Goal: Transaction & Acquisition: Book appointment/travel/reservation

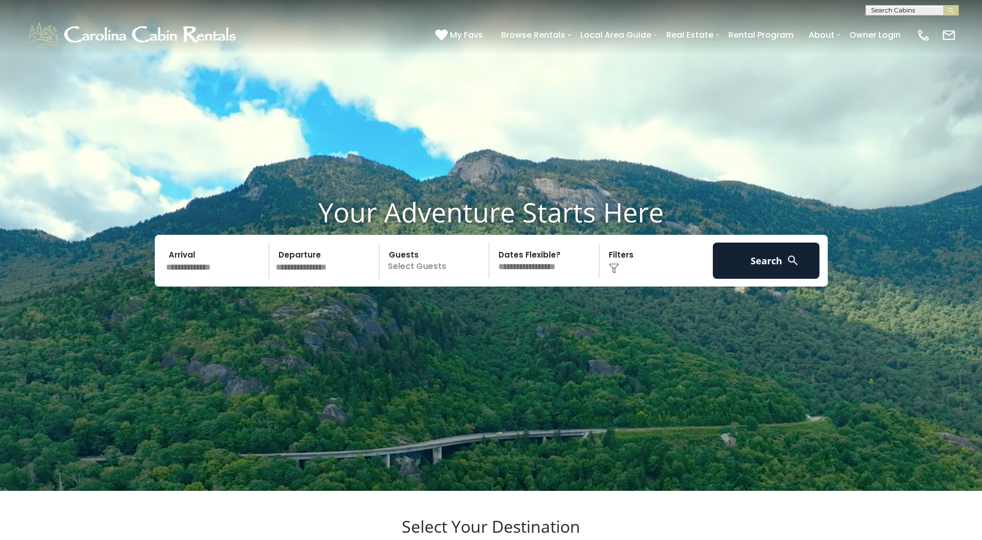
click at [206, 279] on input "text" at bounding box center [215, 261] width 107 height 36
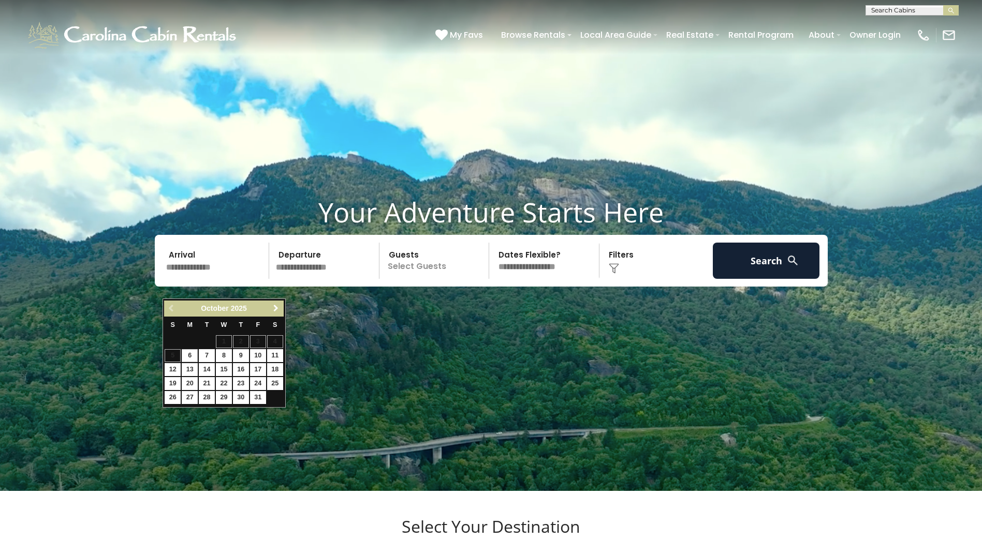
click at [275, 307] on span "Next" at bounding box center [276, 308] width 8 height 8
click at [277, 307] on span "Next" at bounding box center [276, 308] width 8 height 8
click at [258, 341] on link "2" at bounding box center [258, 341] width 16 height 13
type input "******"
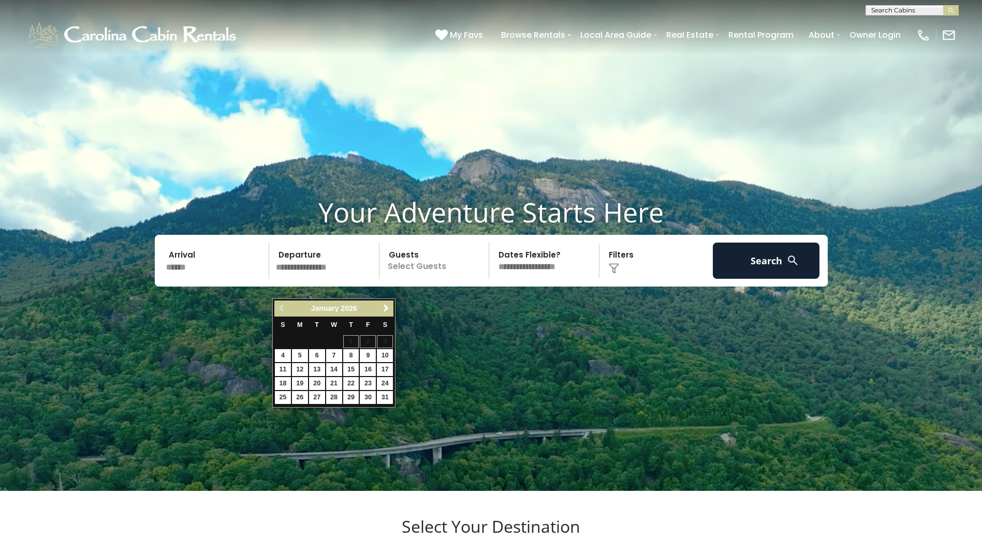
click at [345, 279] on input "text" at bounding box center [325, 261] width 107 height 36
click at [301, 354] on link "5" at bounding box center [300, 355] width 16 height 13
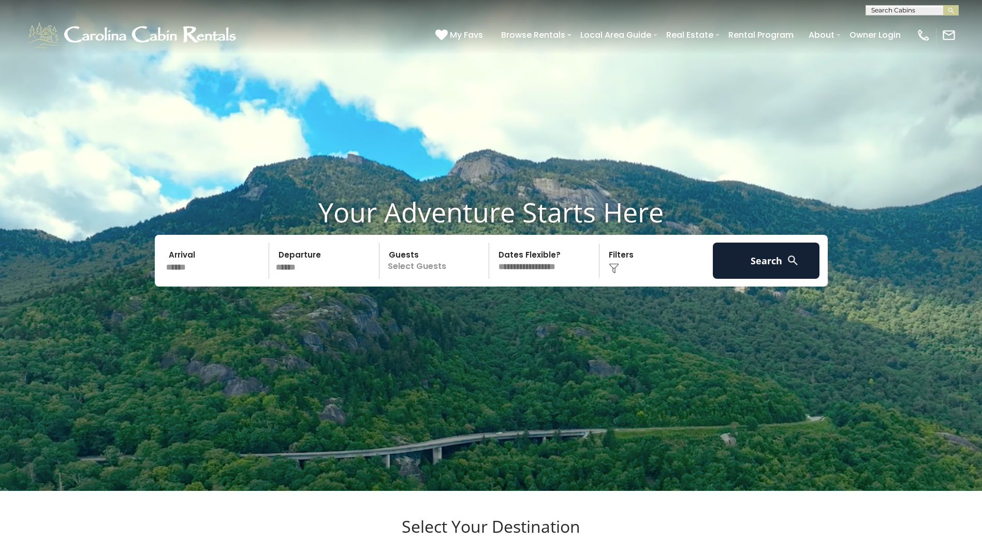
click at [307, 279] on input "******" at bounding box center [325, 261] width 107 height 36
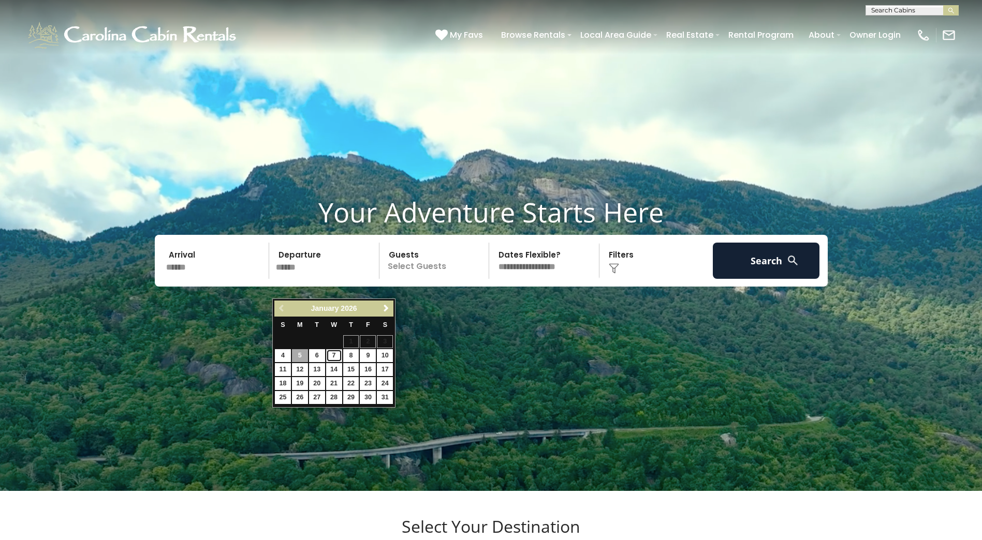
click at [330, 356] on link "7" at bounding box center [334, 355] width 16 height 13
type input "******"
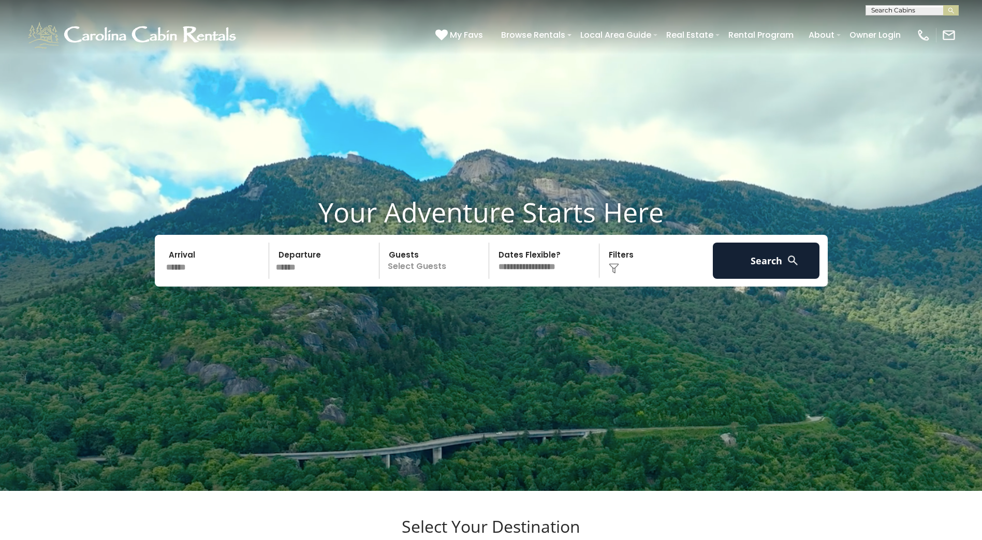
click at [183, 279] on input "******" at bounding box center [215, 261] width 107 height 36
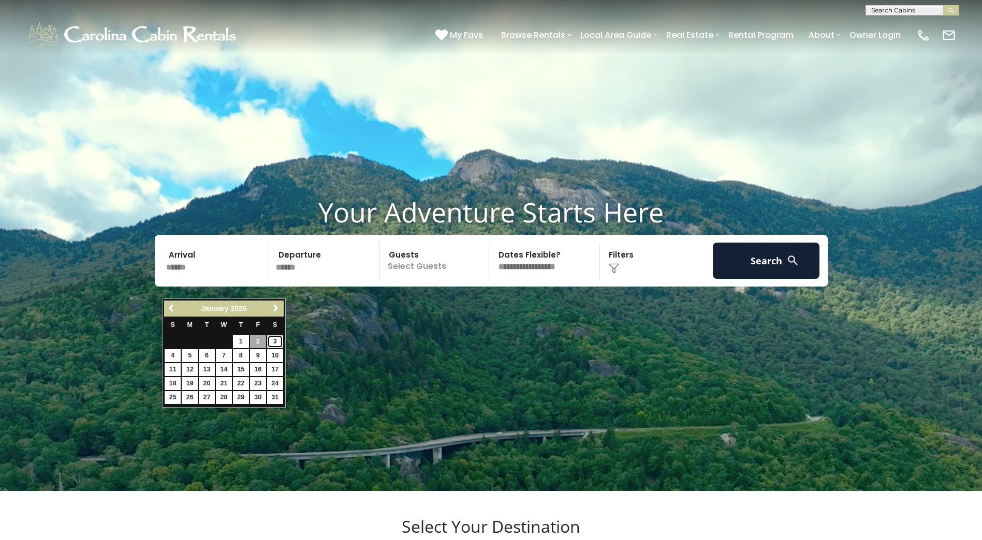
click at [276, 340] on link "3" at bounding box center [275, 341] width 16 height 13
type input "******"
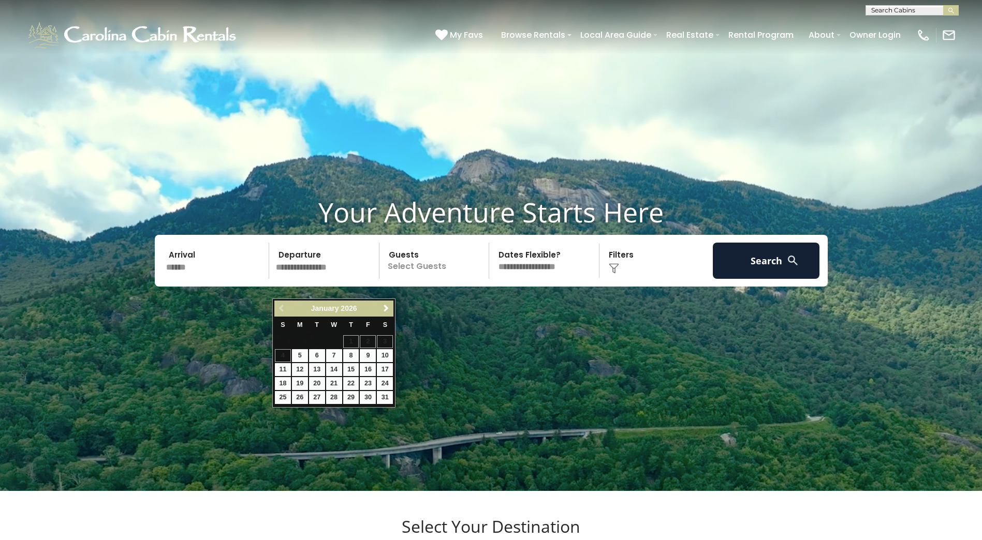
drag, startPoint x: 512, startPoint y: 384, endPoint x: 477, endPoint y: 389, distance: 36.0
click at [513, 387] on video at bounding box center [491, 245] width 982 height 491
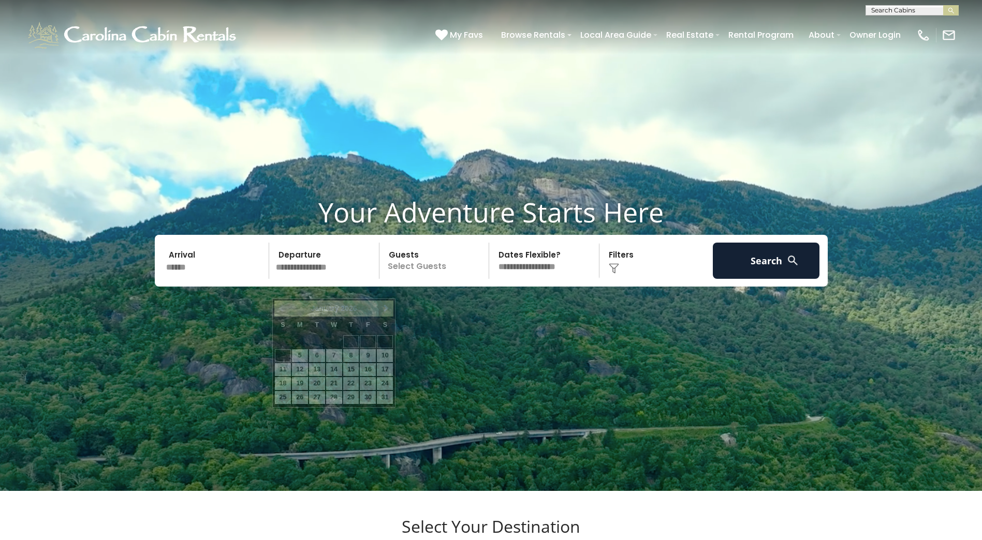
click at [326, 279] on input "text" at bounding box center [325, 261] width 107 height 36
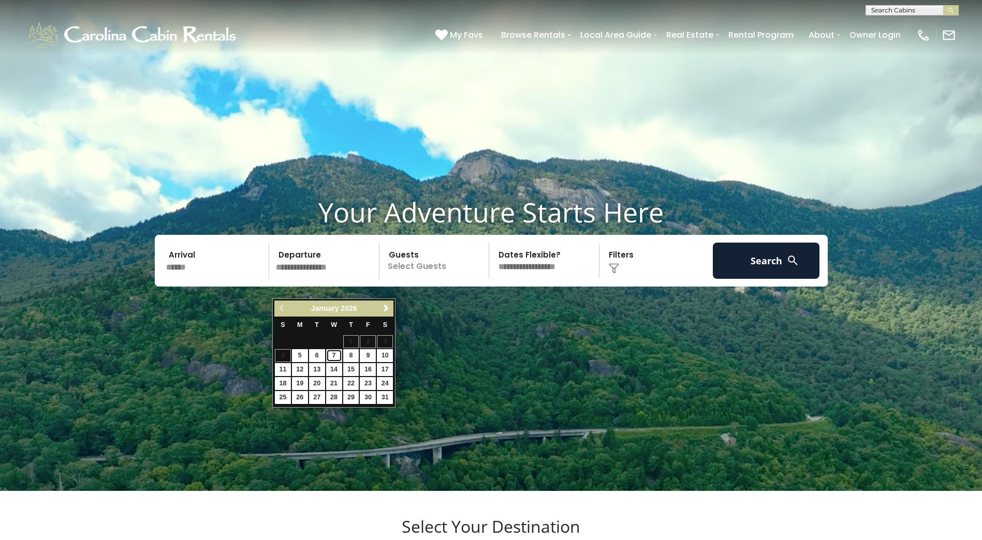
click at [336, 356] on link "7" at bounding box center [334, 355] width 16 height 13
type input "******"
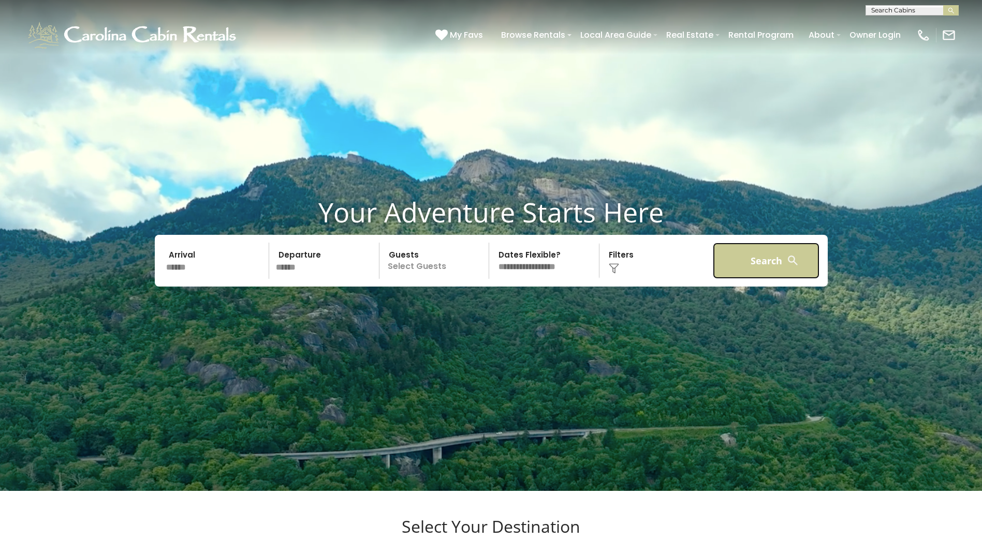
click at [771, 273] on button "Search" at bounding box center [766, 261] width 107 height 36
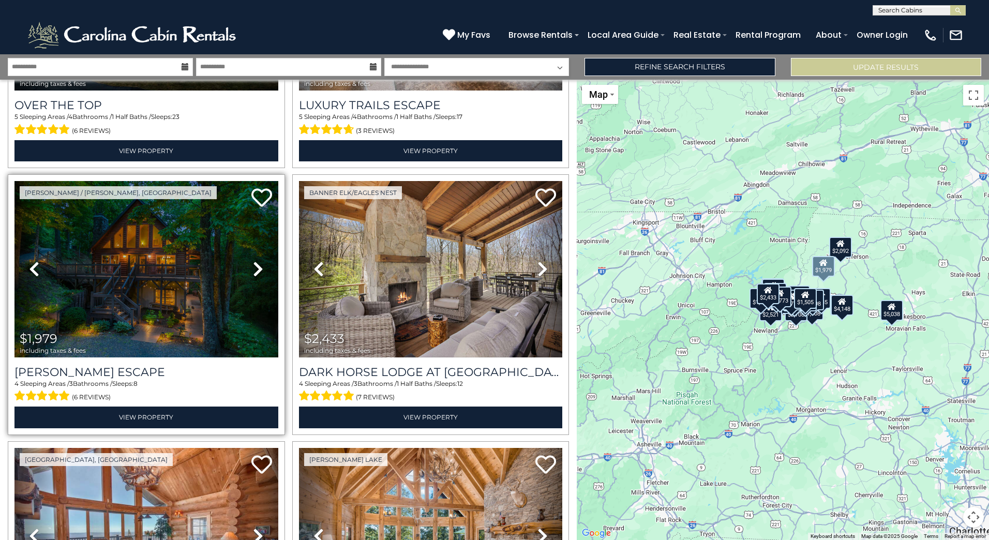
scroll to position [207, 0]
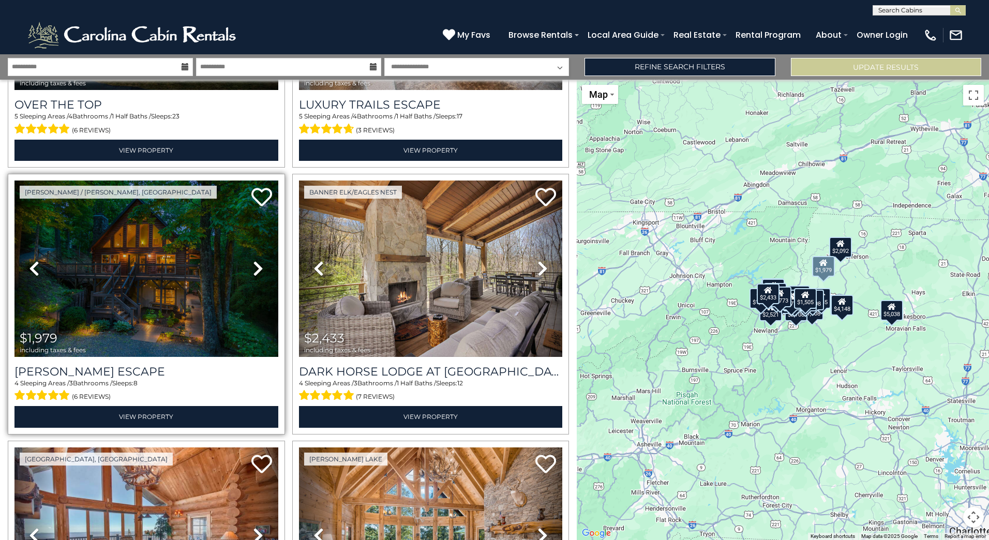
click at [256, 264] on icon at bounding box center [258, 268] width 10 height 17
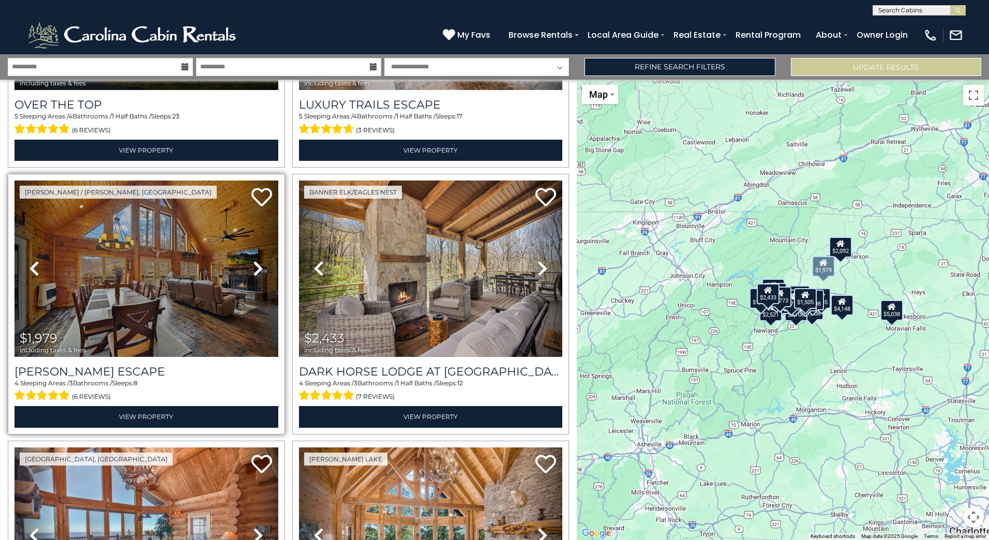
click at [257, 265] on icon at bounding box center [258, 268] width 10 height 17
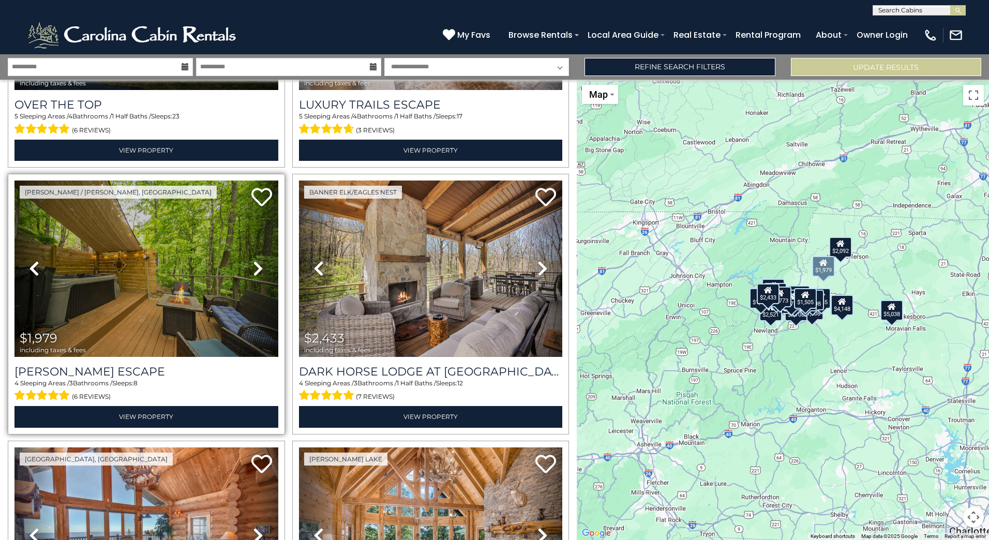
click at [255, 265] on icon at bounding box center [258, 268] width 10 height 17
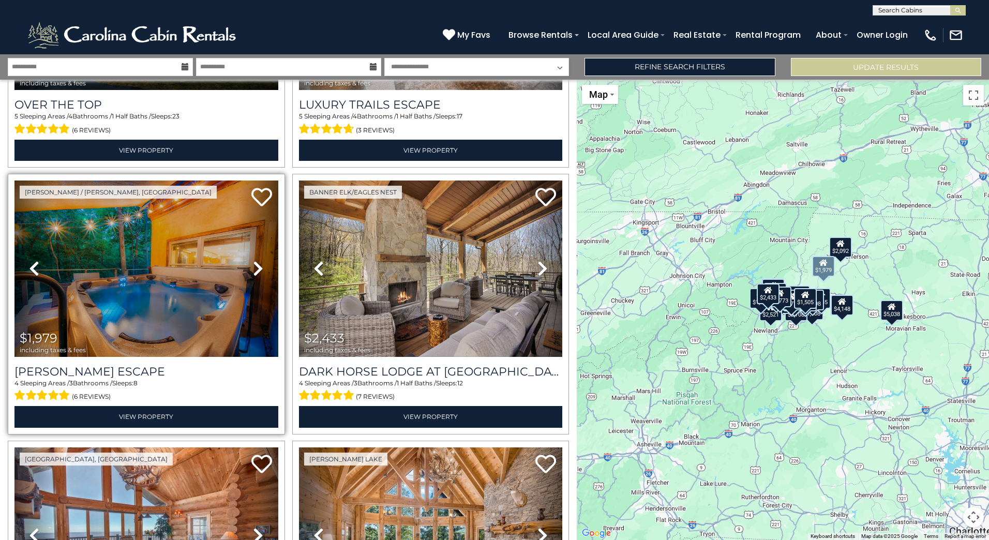
click at [259, 264] on icon at bounding box center [258, 268] width 10 height 17
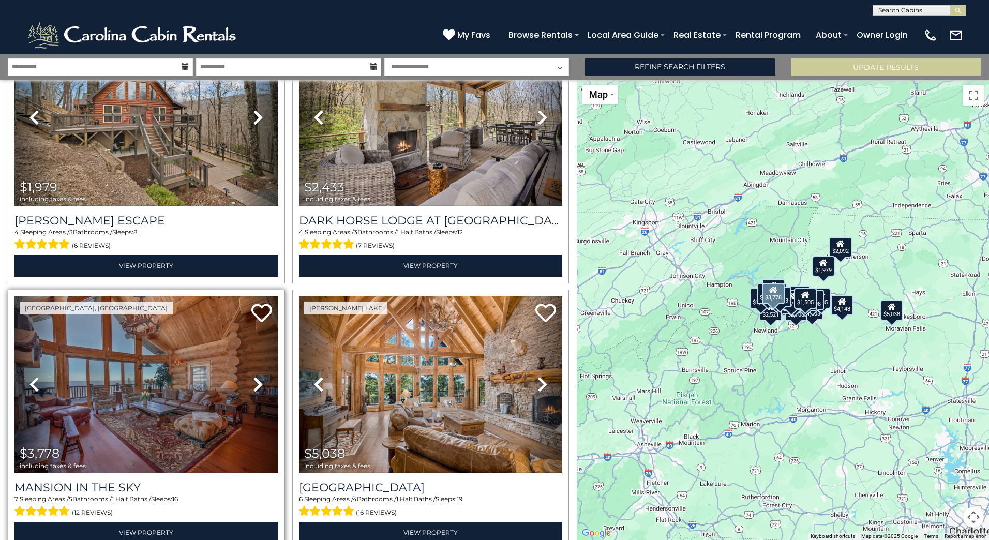
scroll to position [362, 0]
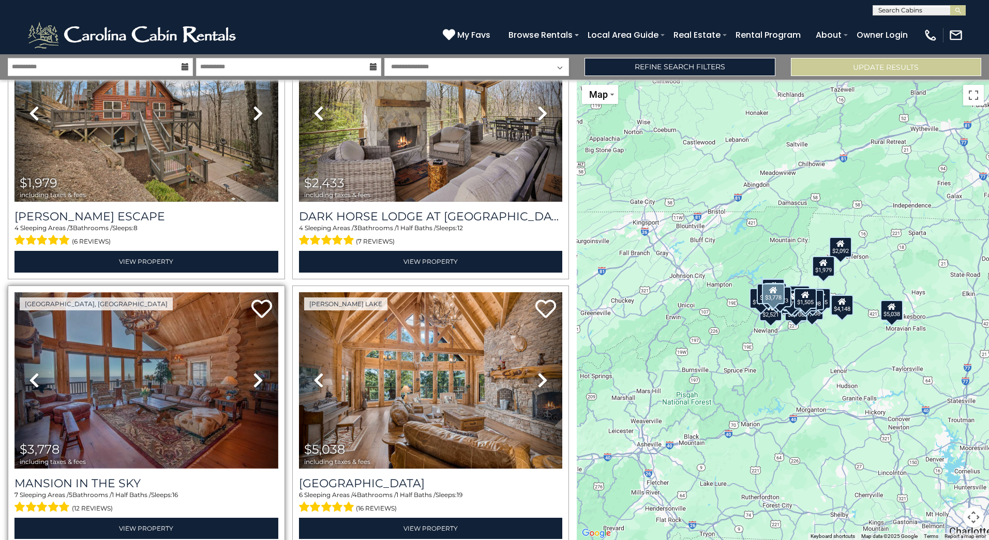
click at [169, 366] on img at bounding box center [146, 380] width 264 height 176
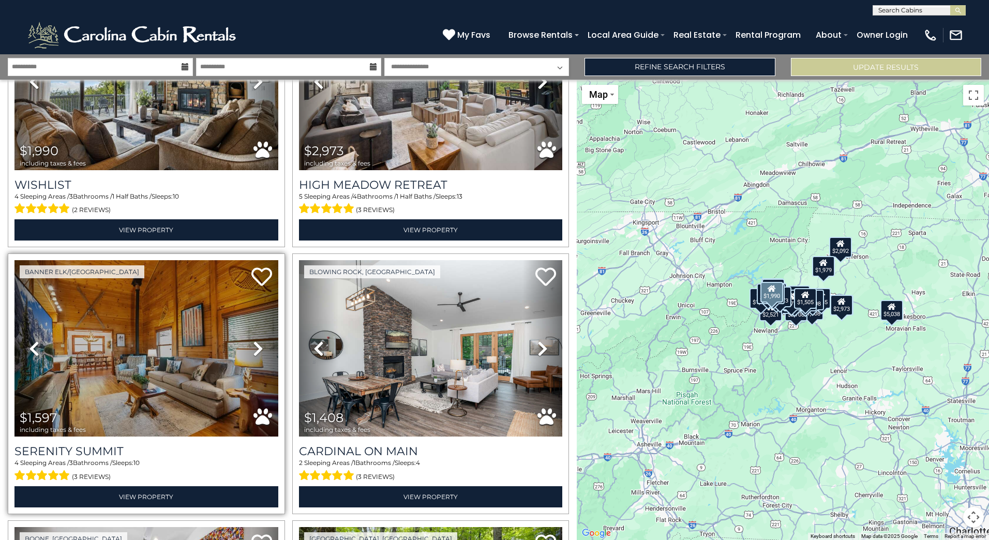
scroll to position [931, 0]
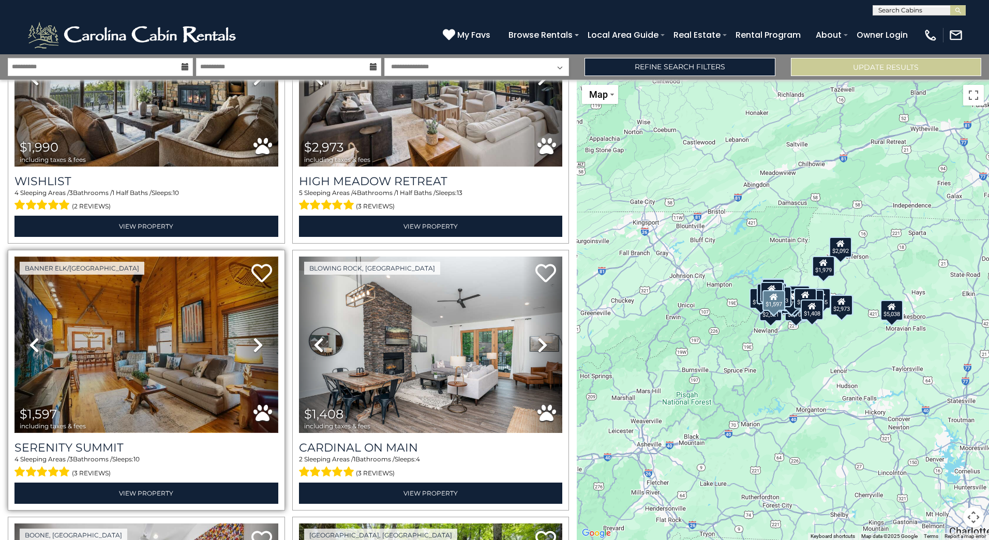
click at [165, 364] on img at bounding box center [146, 345] width 264 height 176
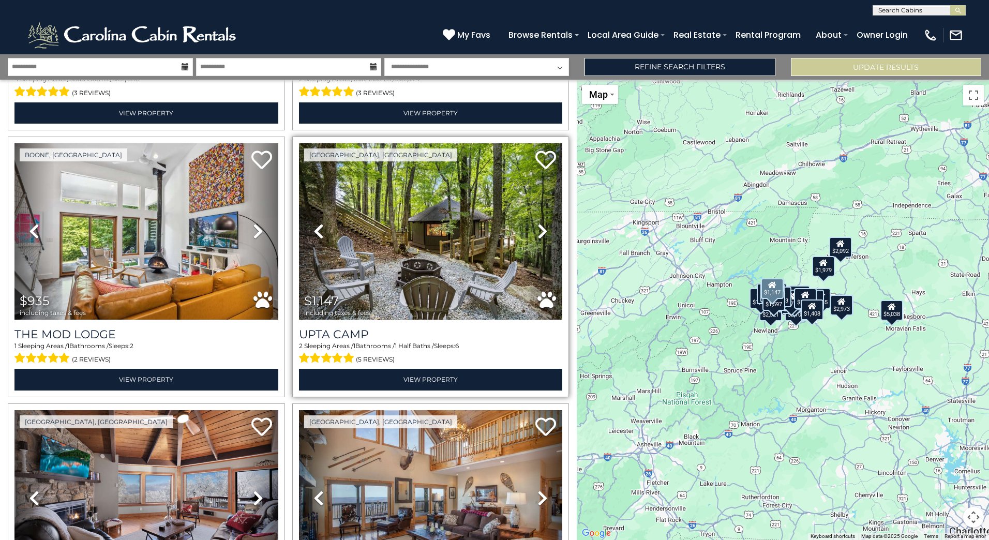
scroll to position [1294, 0]
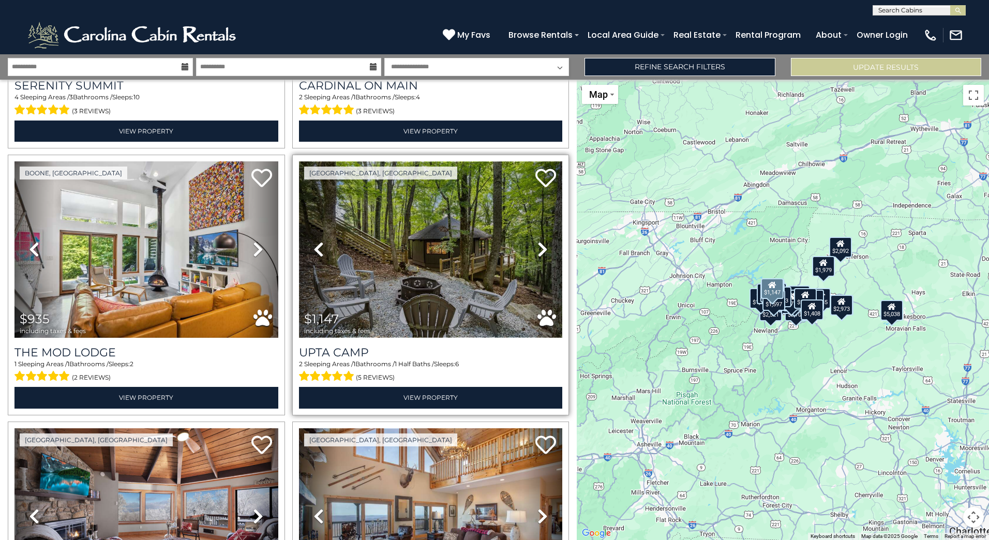
click at [427, 227] on img at bounding box center [431, 249] width 264 height 176
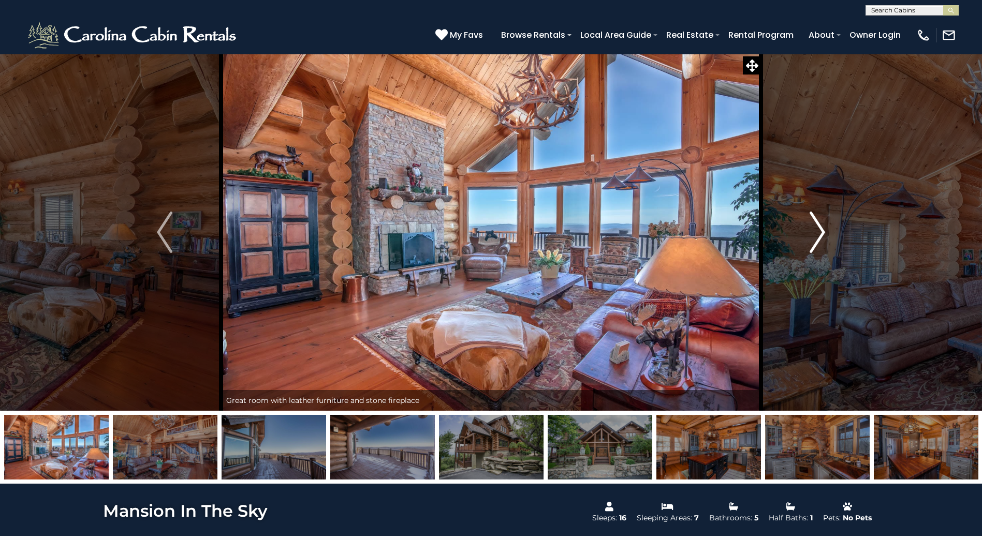
click at [817, 231] on img "Next" at bounding box center [817, 232] width 16 height 41
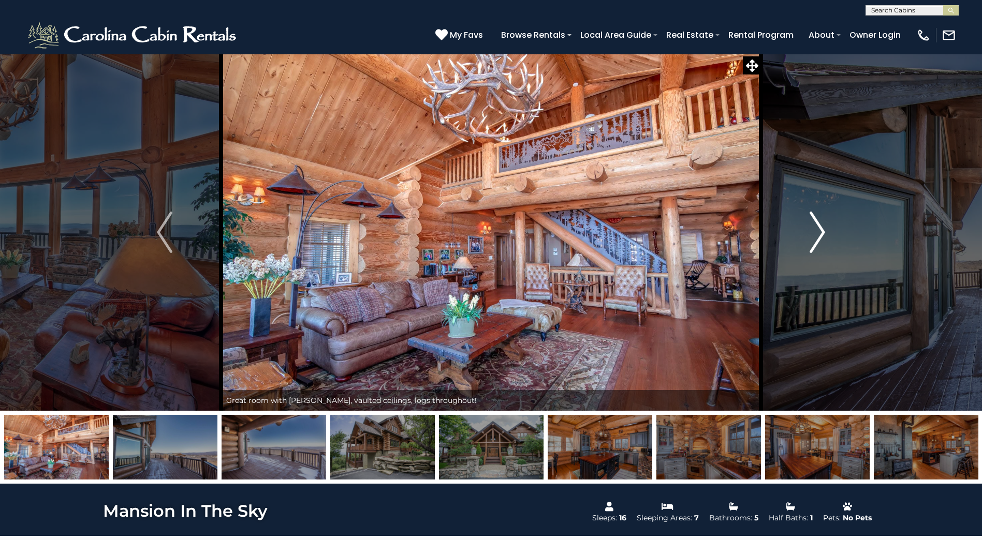
click at [816, 233] on img "Next" at bounding box center [817, 232] width 16 height 41
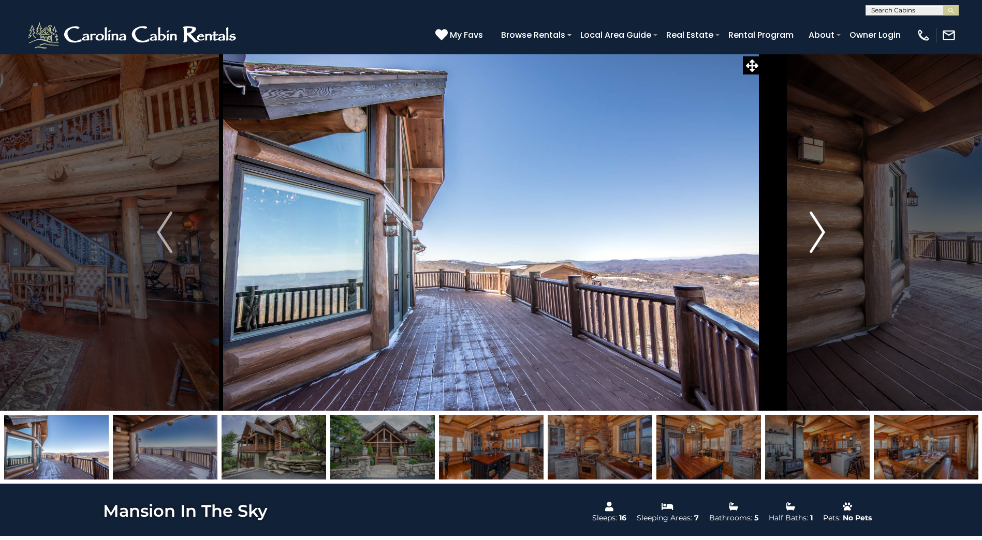
click at [820, 232] on img "Next" at bounding box center [817, 232] width 16 height 41
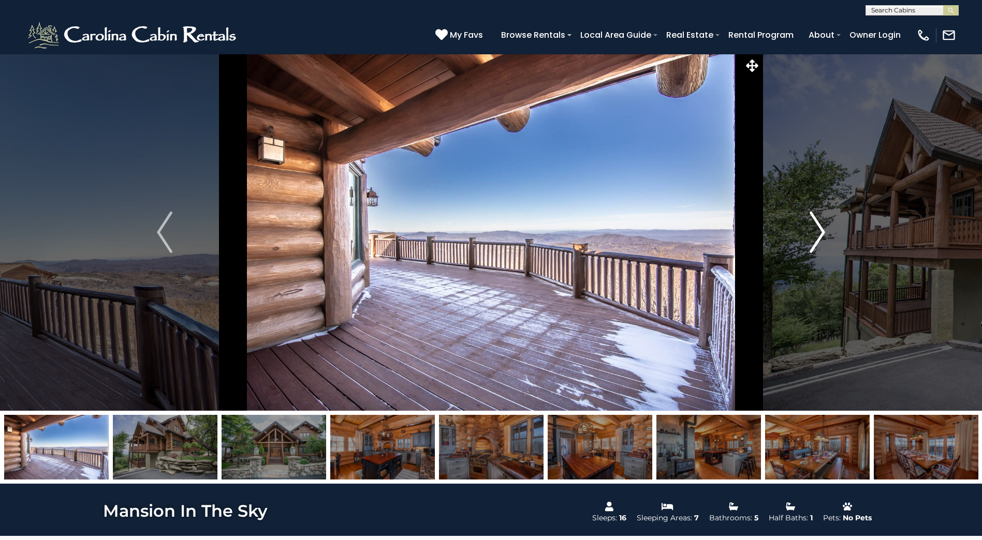
click at [821, 232] on img "Next" at bounding box center [817, 232] width 16 height 41
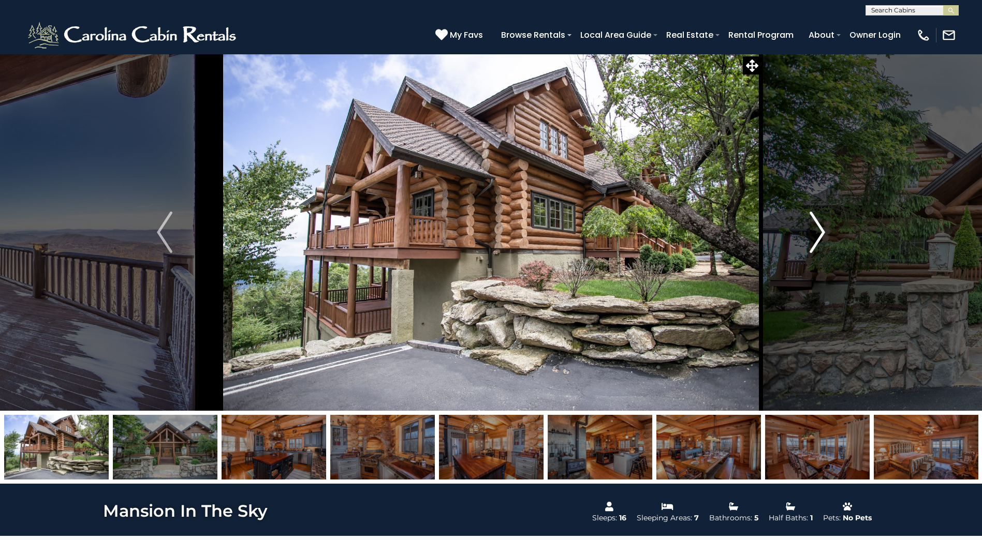
click at [821, 232] on img "Next" at bounding box center [817, 232] width 16 height 41
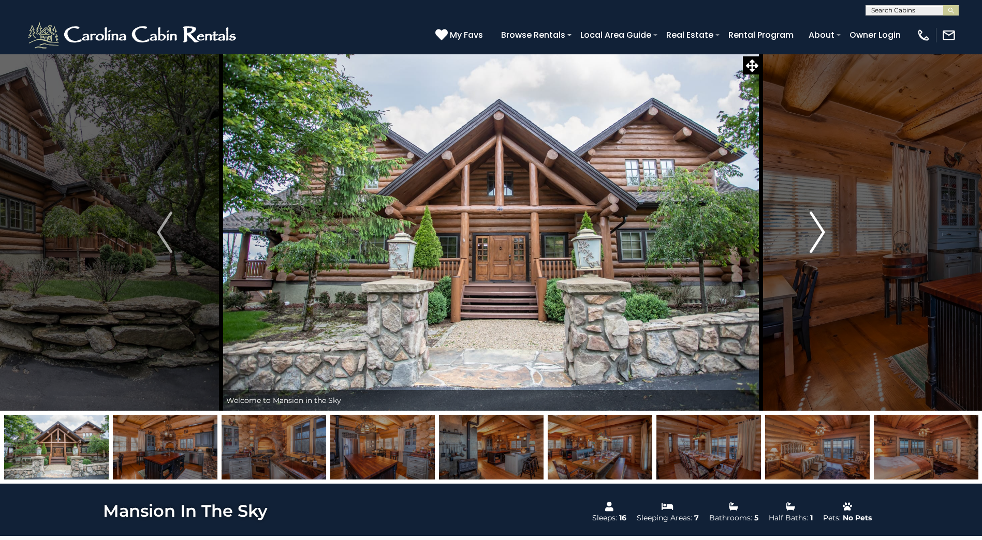
click at [823, 233] on img "Next" at bounding box center [817, 232] width 16 height 41
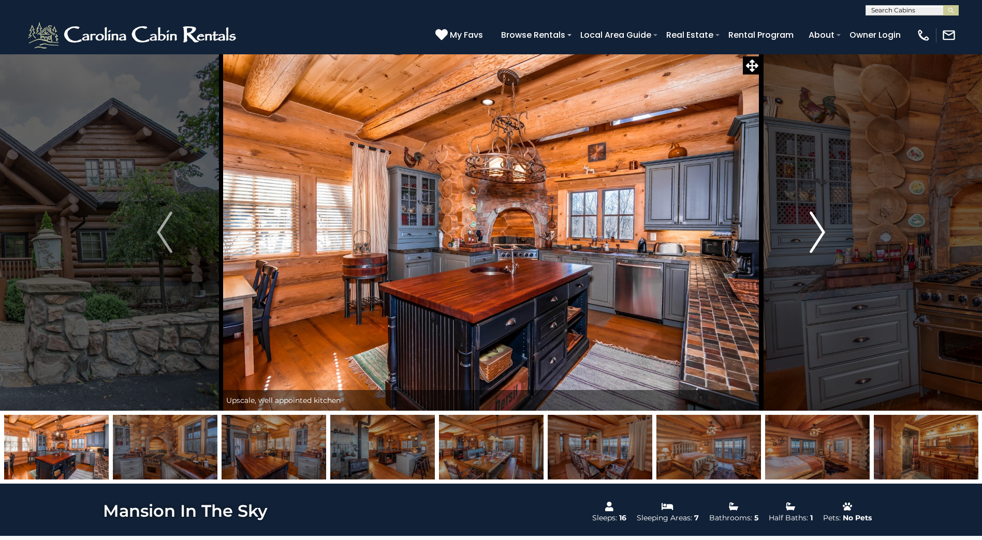
click at [824, 230] on img "Next" at bounding box center [817, 232] width 16 height 41
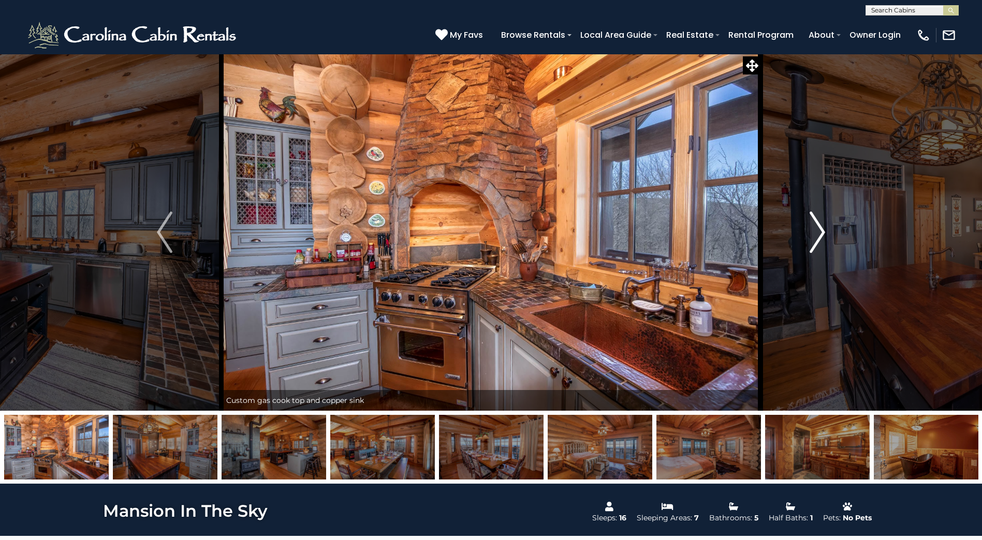
click at [824, 230] on img "Next" at bounding box center [817, 232] width 16 height 41
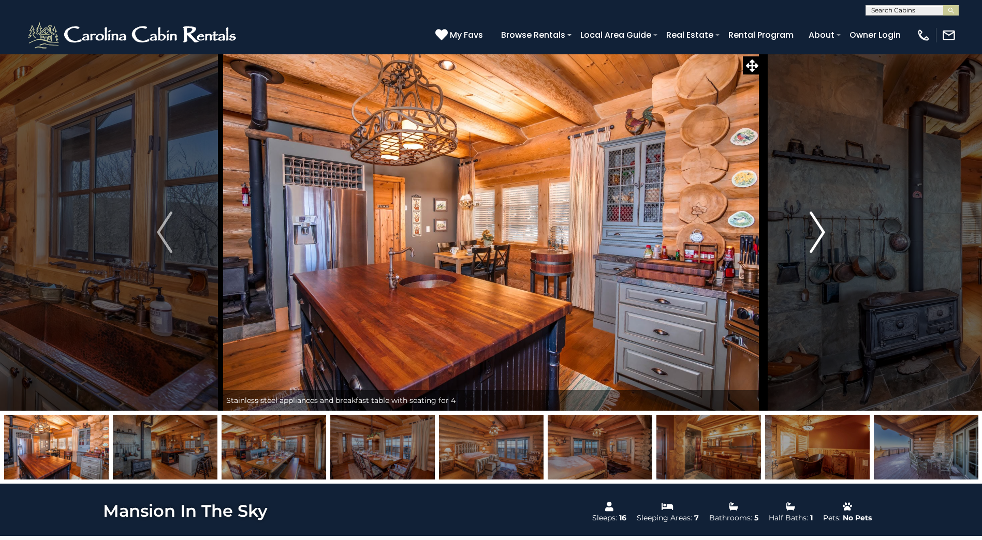
click at [824, 234] on img "Next" at bounding box center [817, 232] width 16 height 41
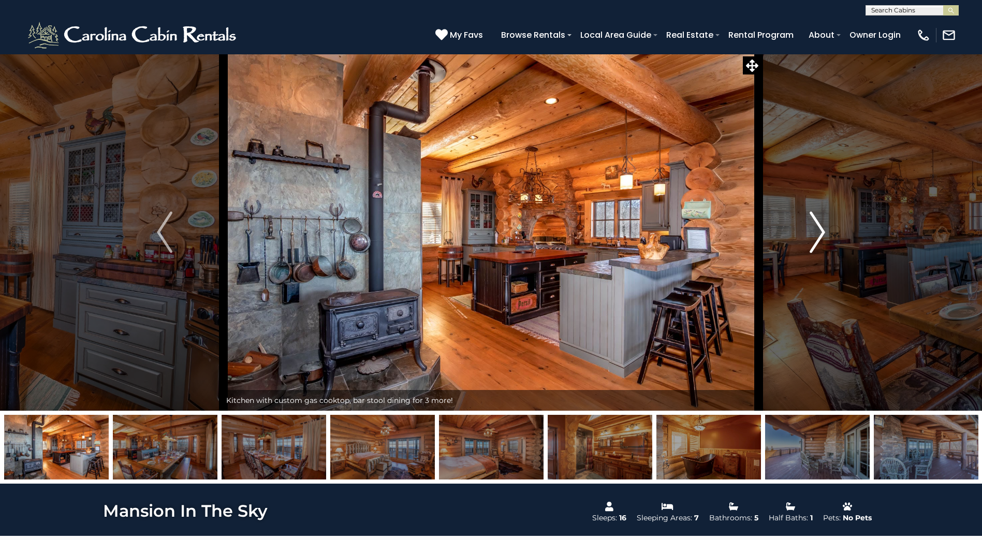
click at [820, 229] on img "Next" at bounding box center [817, 232] width 16 height 41
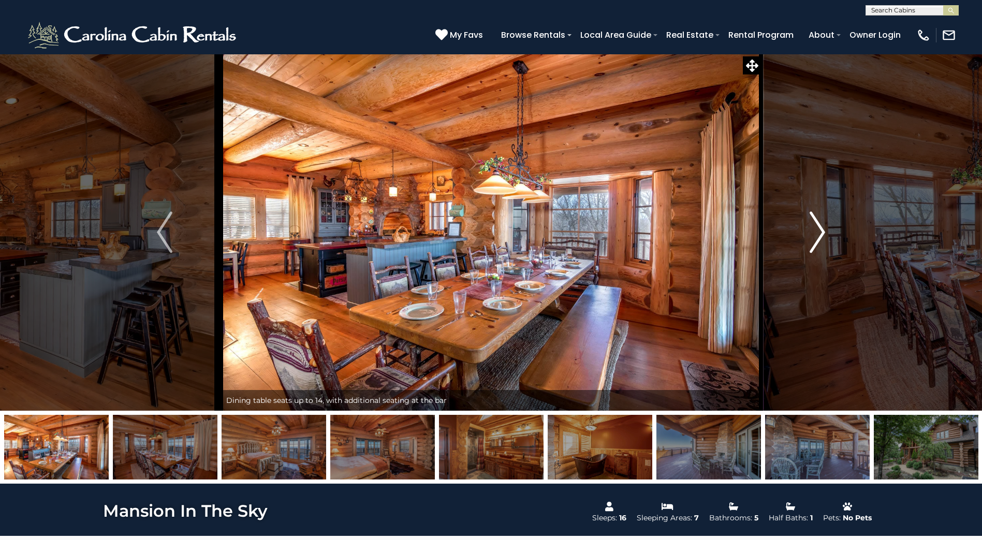
click at [825, 233] on button "Next" at bounding box center [817, 232] width 113 height 357
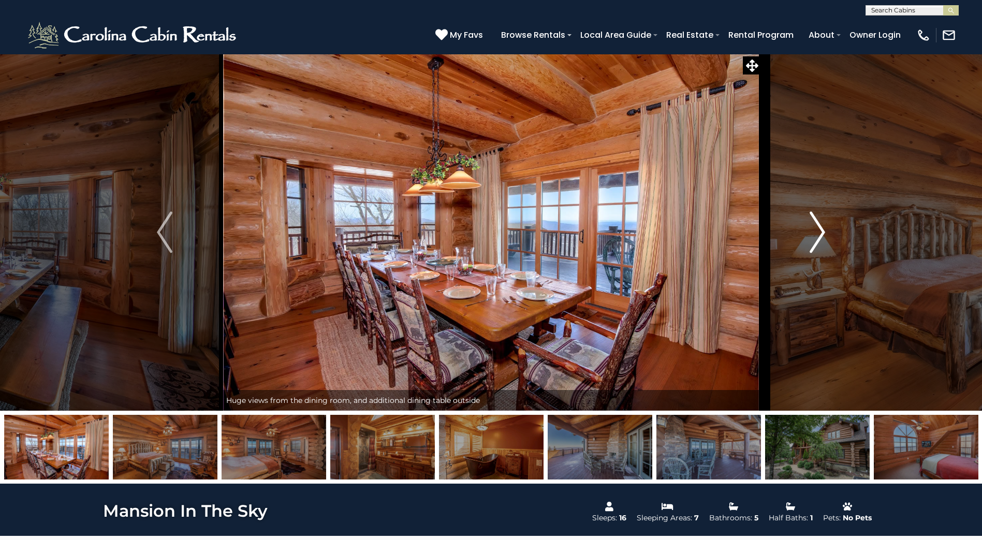
click at [829, 234] on button "Next" at bounding box center [817, 232] width 113 height 357
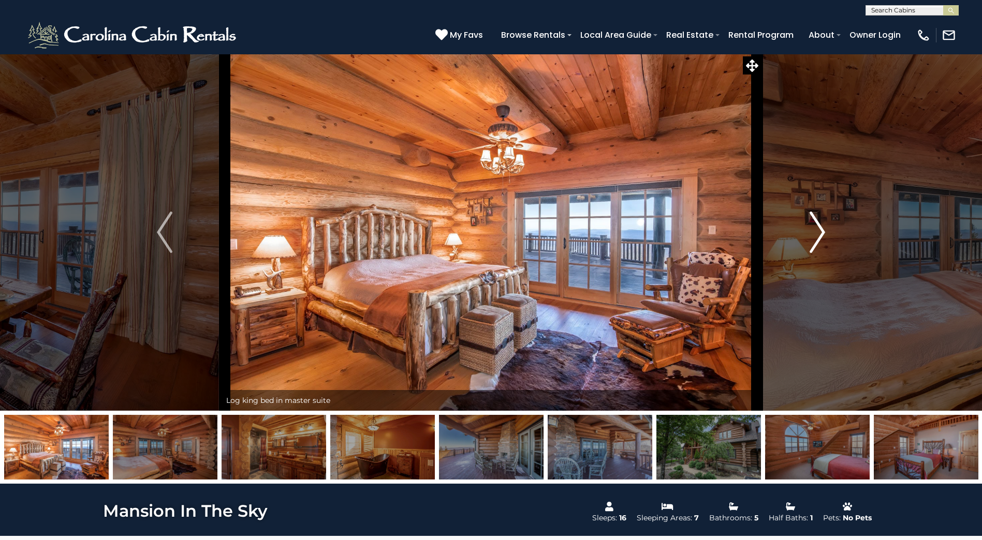
click at [830, 234] on button "Next" at bounding box center [817, 232] width 113 height 357
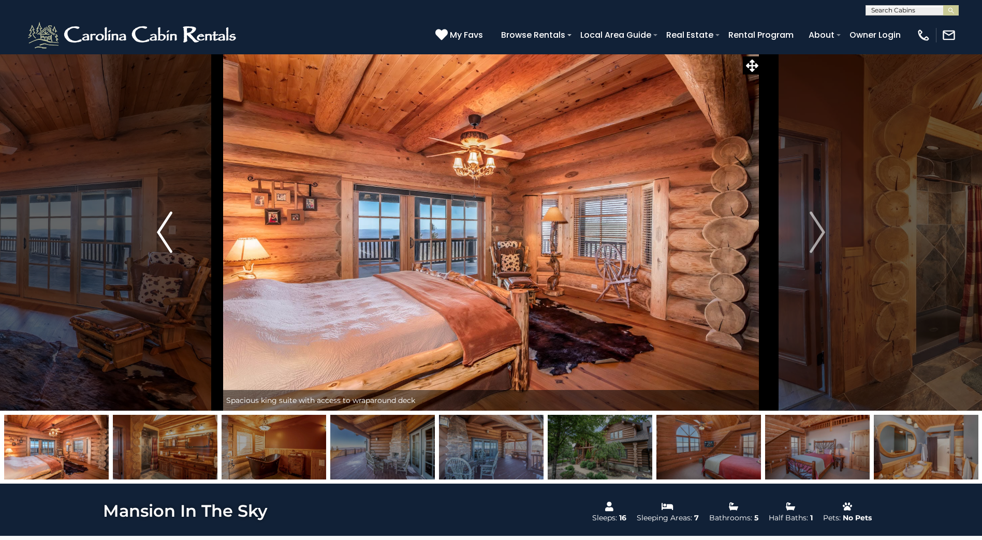
click at [169, 239] on img "Previous" at bounding box center [165, 232] width 16 height 41
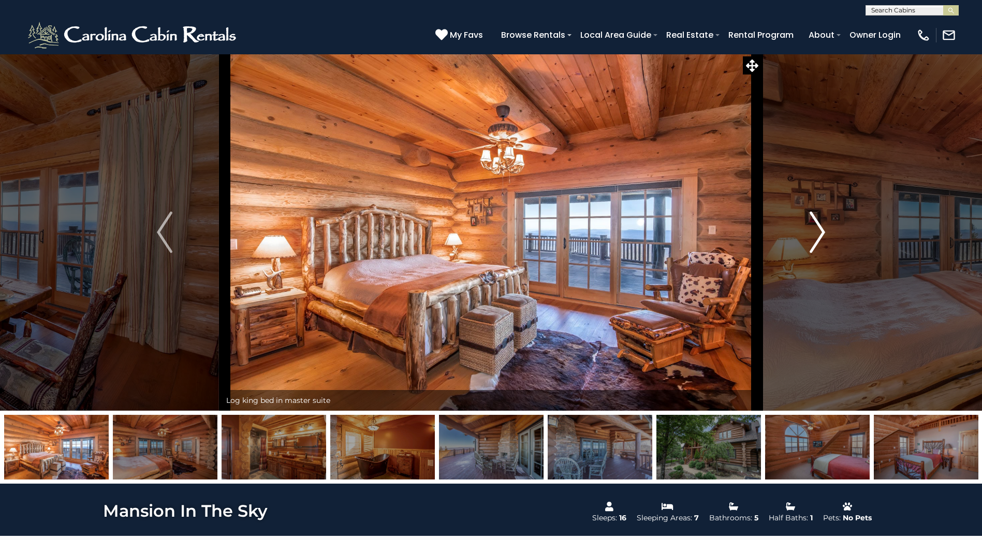
click at [819, 231] on img "Next" at bounding box center [817, 232] width 16 height 41
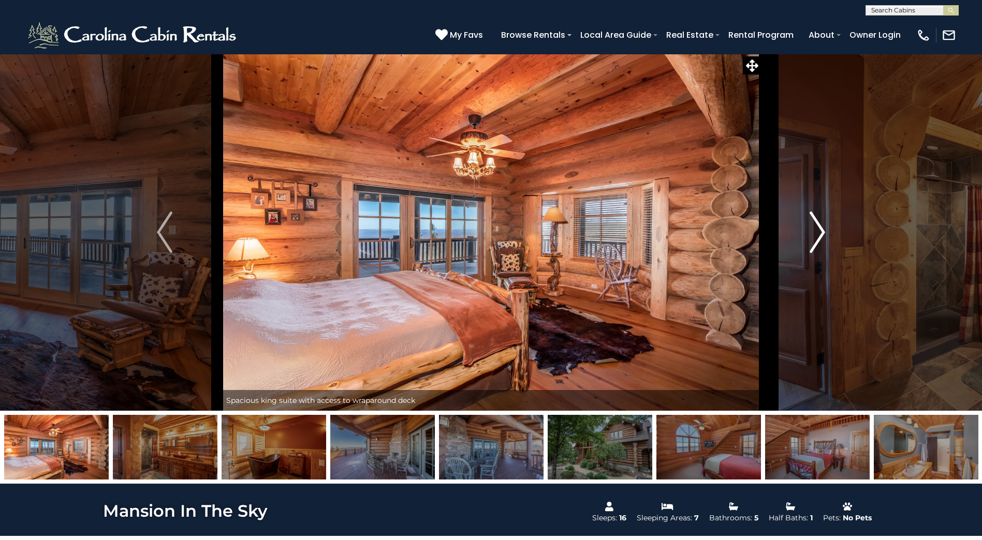
click at [822, 233] on img "Next" at bounding box center [817, 232] width 16 height 41
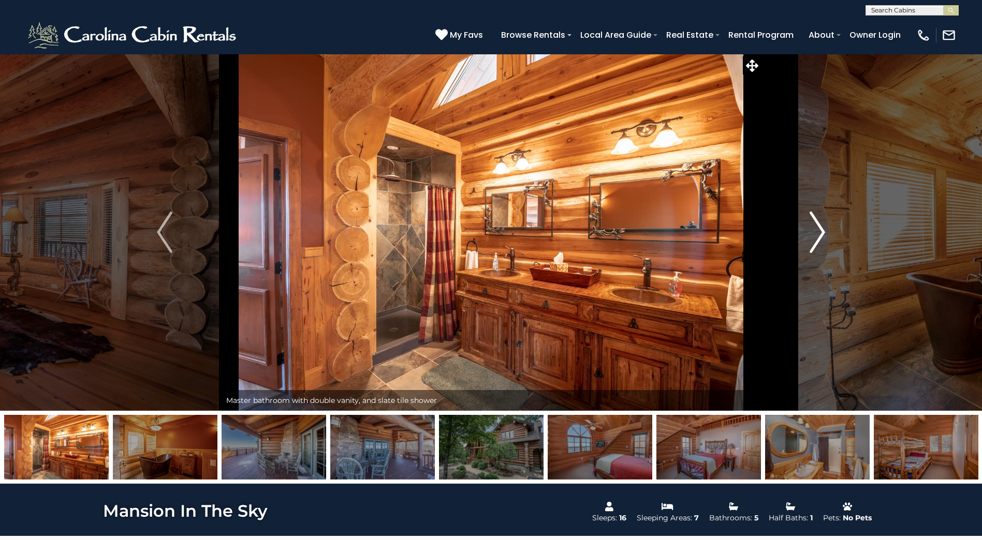
click at [816, 234] on img "Next" at bounding box center [817, 232] width 16 height 41
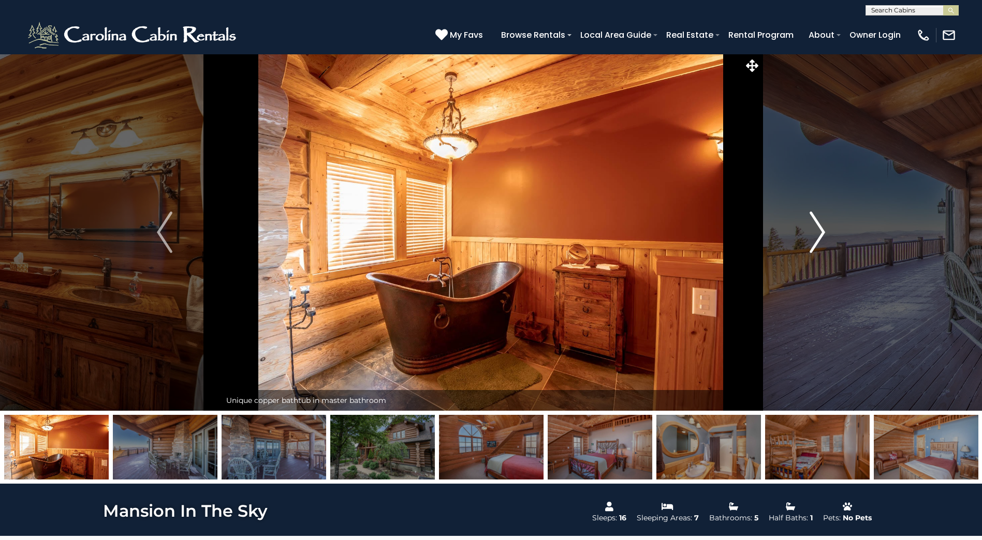
click at [818, 231] on img "Next" at bounding box center [817, 232] width 16 height 41
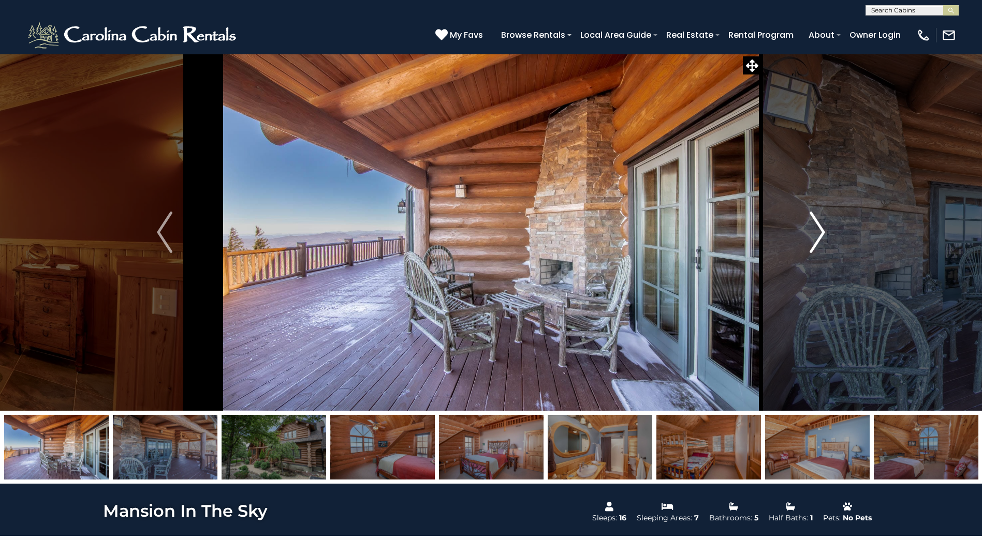
click at [820, 231] on img "Next" at bounding box center [817, 232] width 16 height 41
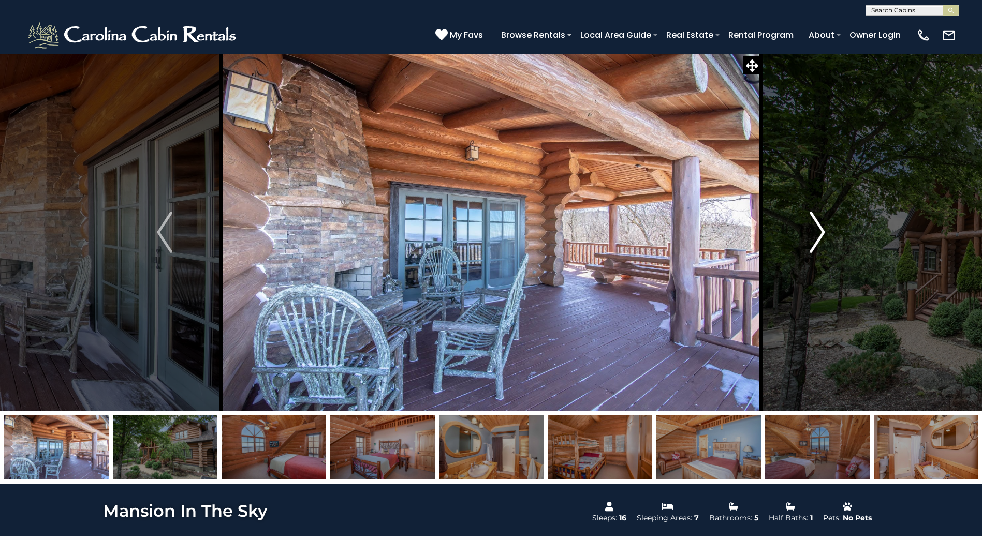
click at [812, 227] on img "Next" at bounding box center [817, 232] width 16 height 41
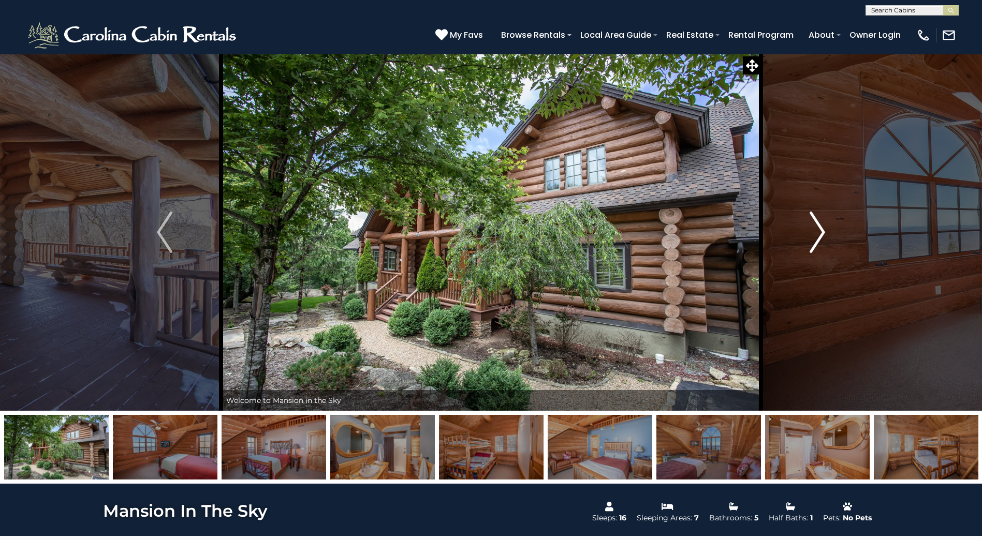
click at [814, 232] on img "Next" at bounding box center [817, 232] width 16 height 41
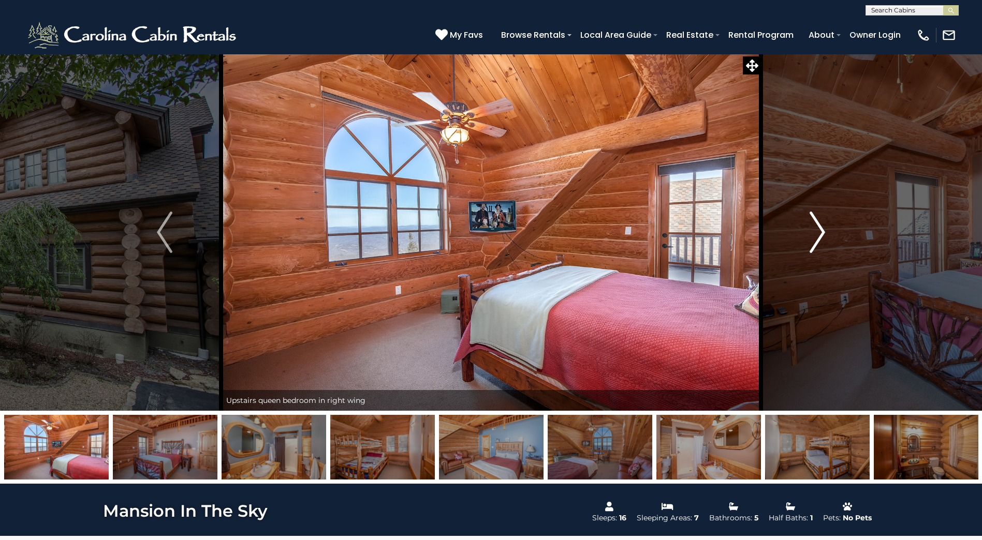
click at [810, 234] on img "Next" at bounding box center [817, 232] width 16 height 41
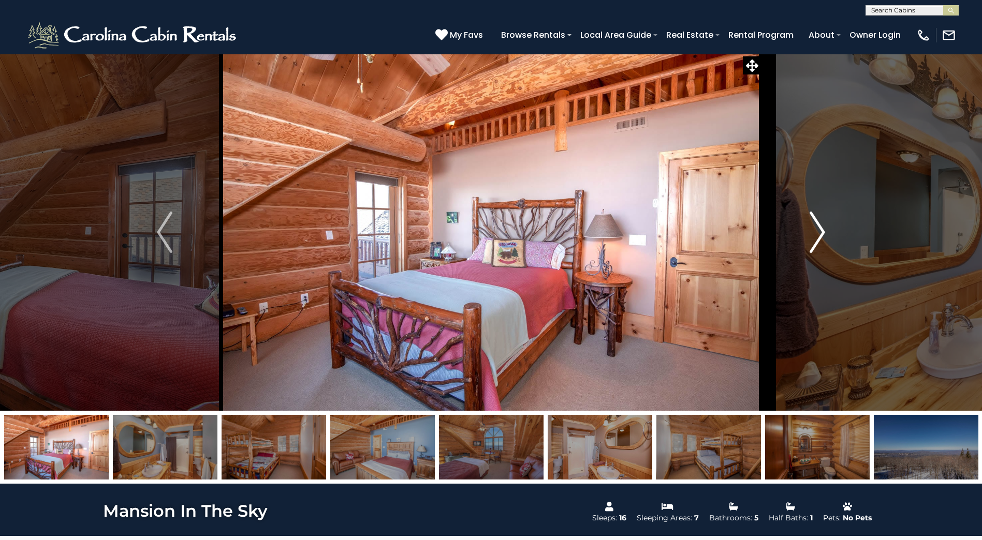
click at [812, 235] on img "Next" at bounding box center [817, 232] width 16 height 41
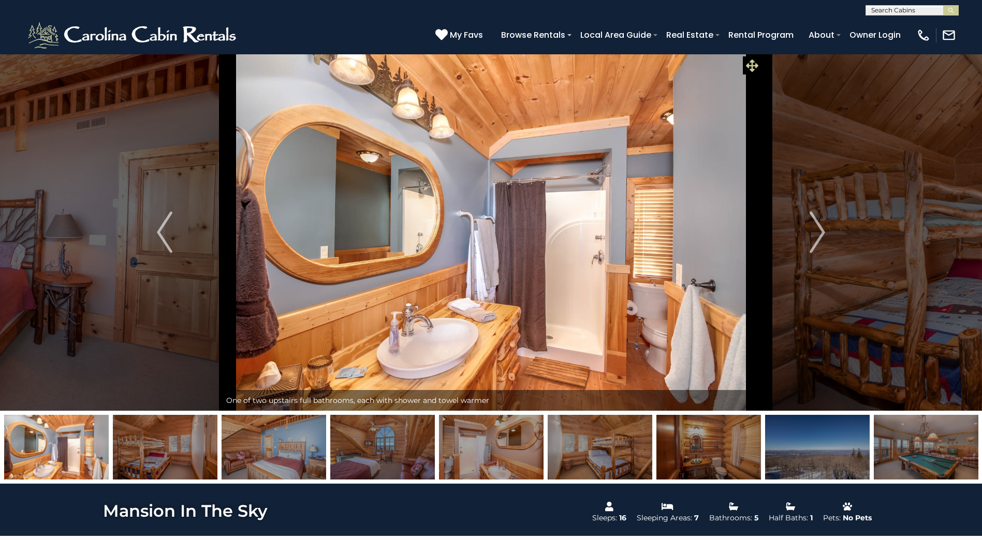
click at [748, 62] on icon at bounding box center [752, 66] width 12 height 12
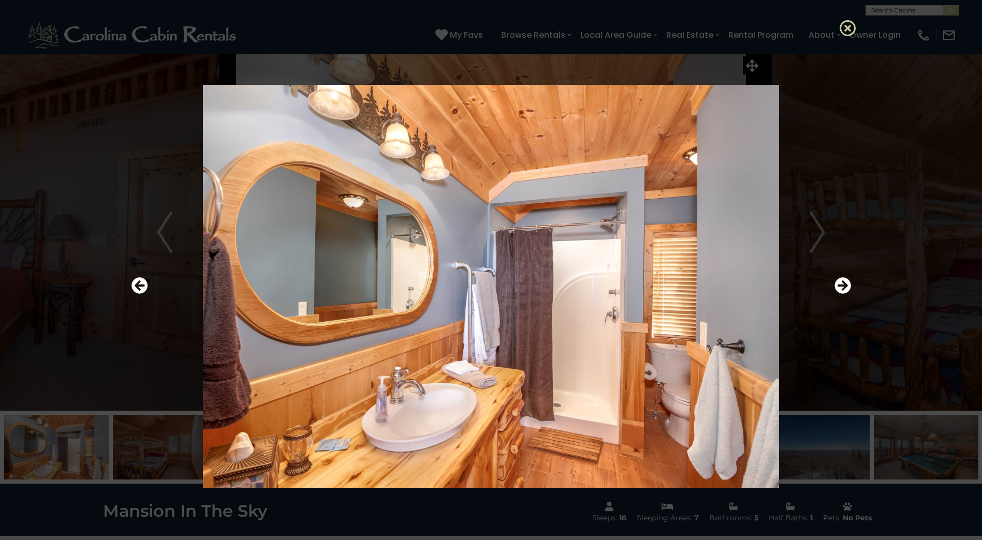
click at [850, 27] on icon at bounding box center [847, 28] width 17 height 17
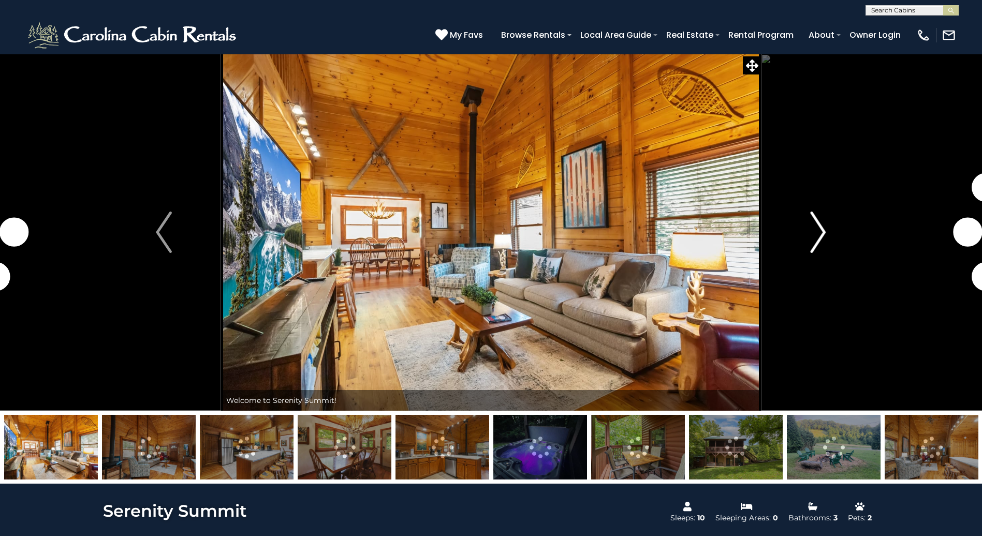
click at [820, 234] on img "Next" at bounding box center [818, 232] width 16 height 41
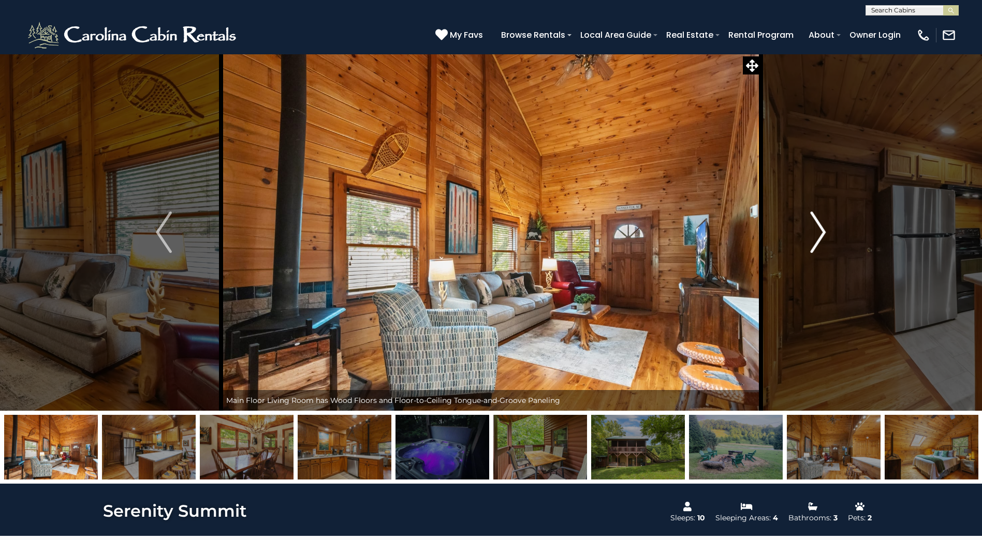
click at [822, 238] on img "Next" at bounding box center [818, 232] width 16 height 41
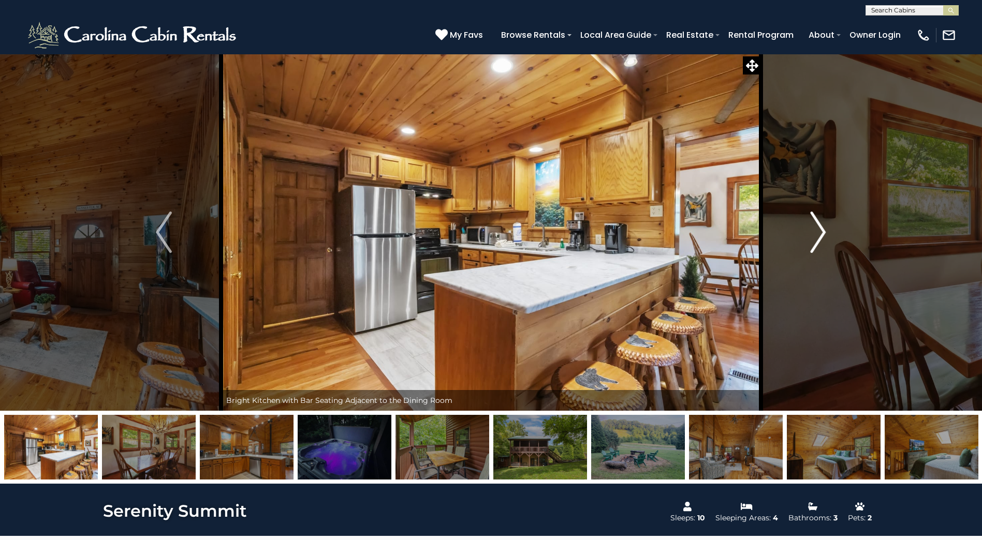
click at [814, 233] on img "Next" at bounding box center [818, 232] width 16 height 41
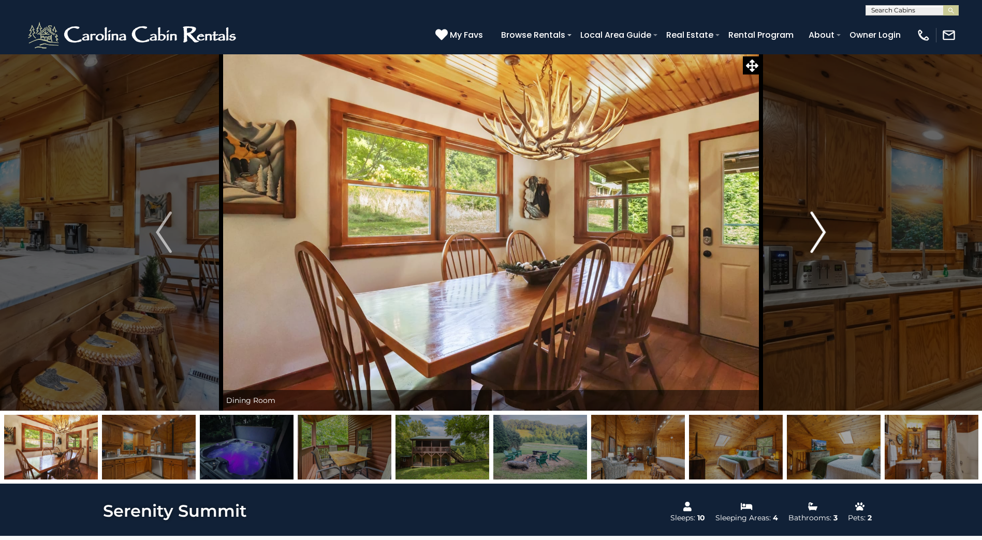
click at [818, 235] on img "Next" at bounding box center [818, 232] width 16 height 41
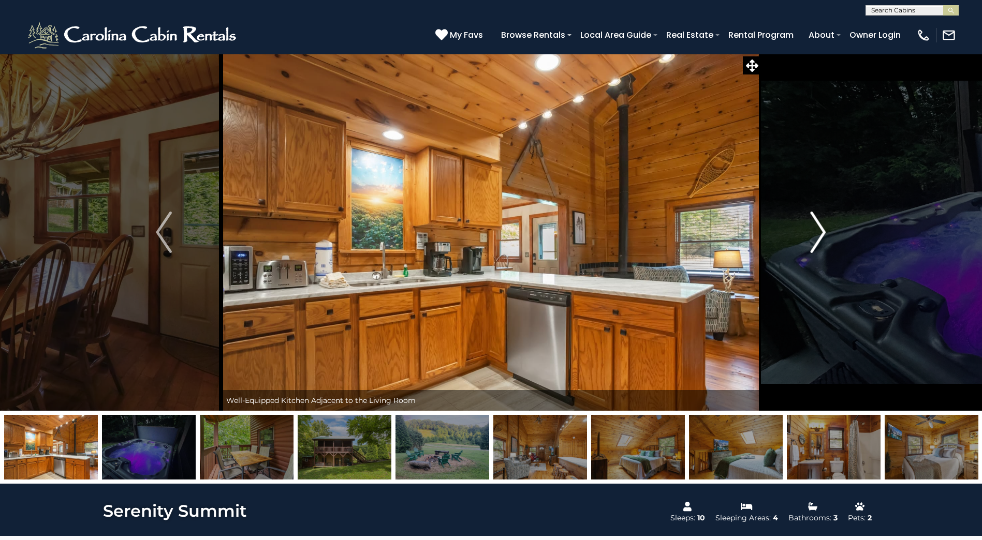
click at [815, 235] on img "Next" at bounding box center [818, 232] width 16 height 41
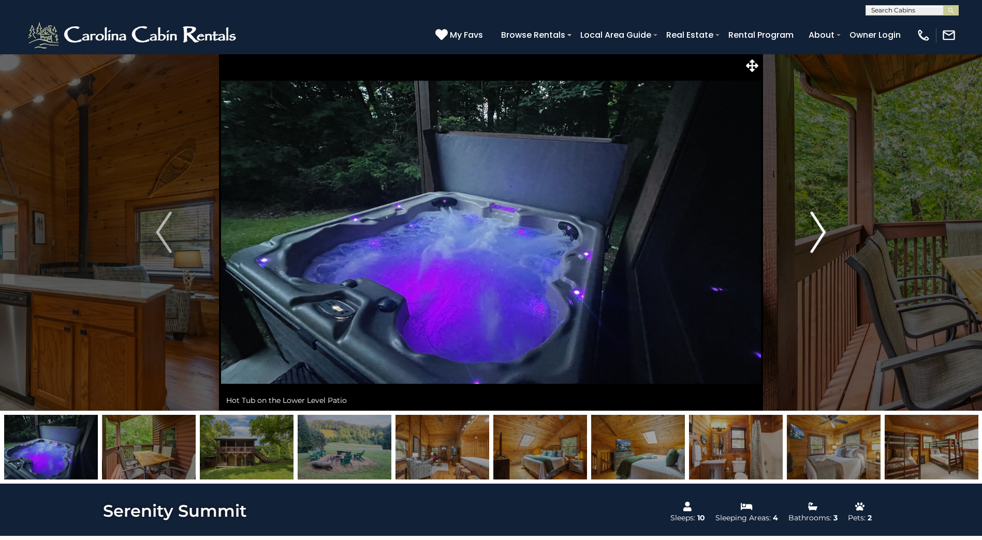
click at [822, 226] on img "Next" at bounding box center [818, 232] width 16 height 41
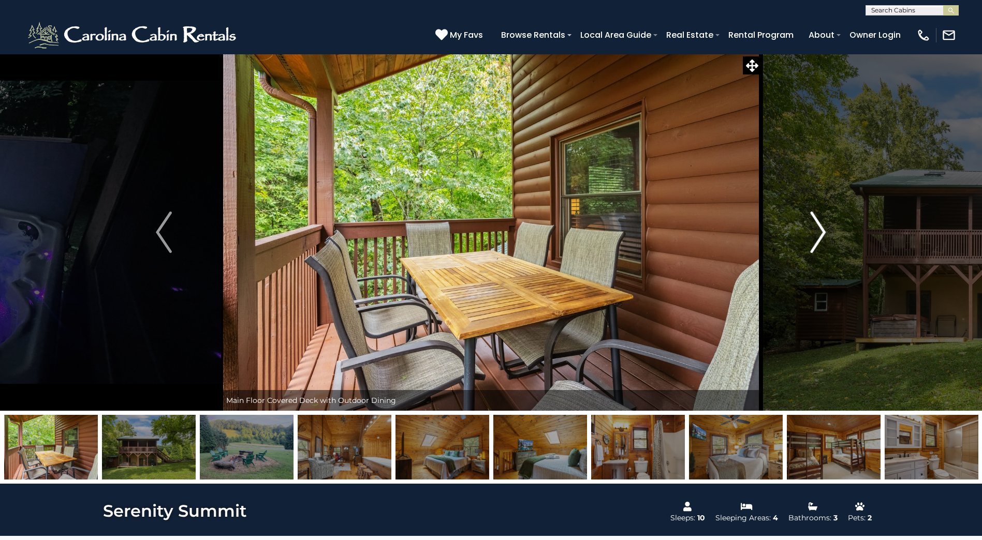
click at [819, 232] on img "Next" at bounding box center [818, 232] width 16 height 41
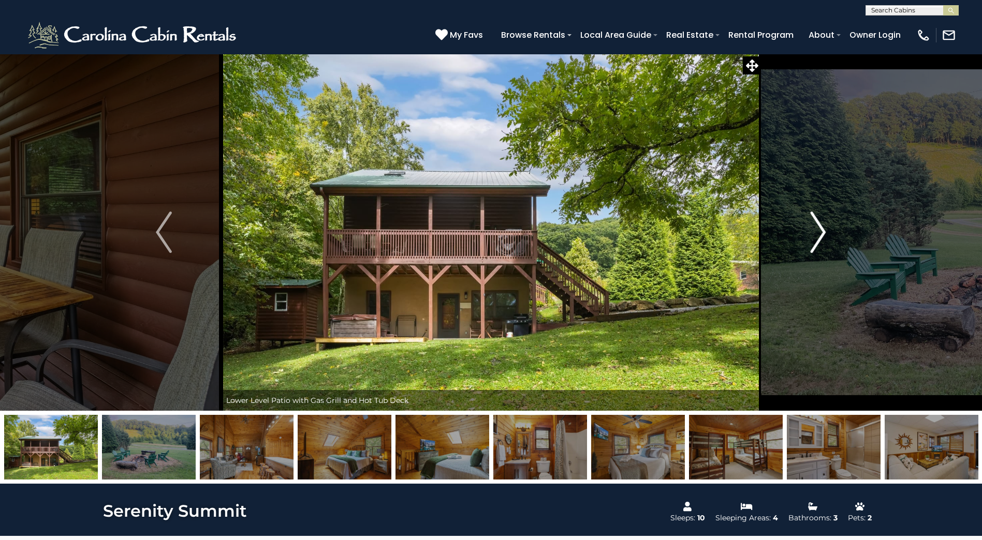
click at [824, 229] on img "Next" at bounding box center [818, 232] width 16 height 41
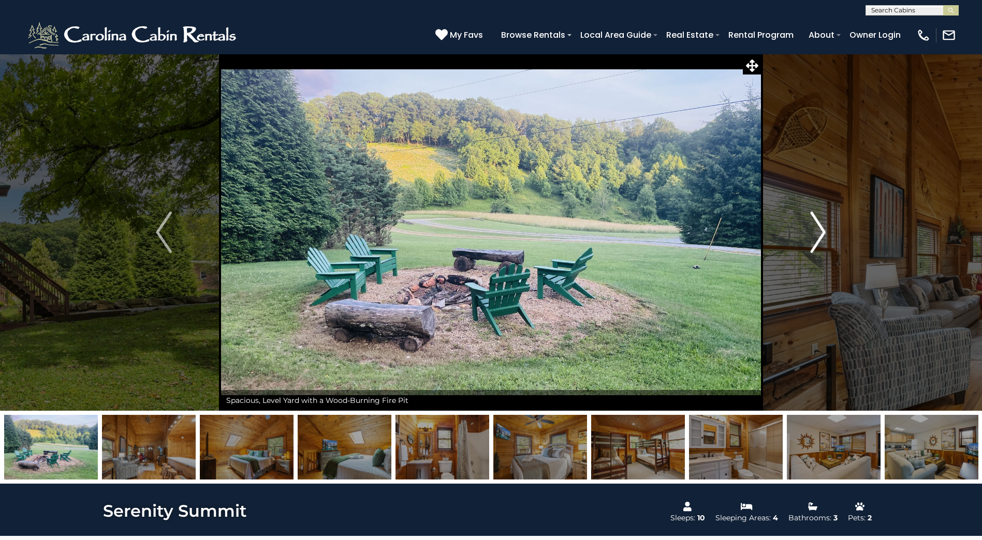
click at [823, 231] on img "Next" at bounding box center [818, 232] width 16 height 41
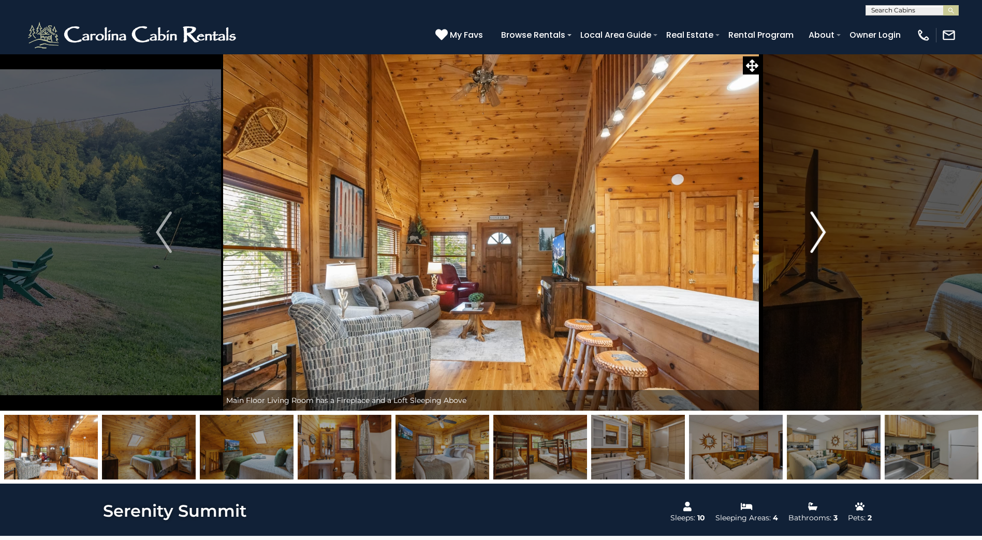
click at [823, 231] on img "Next" at bounding box center [818, 232] width 16 height 41
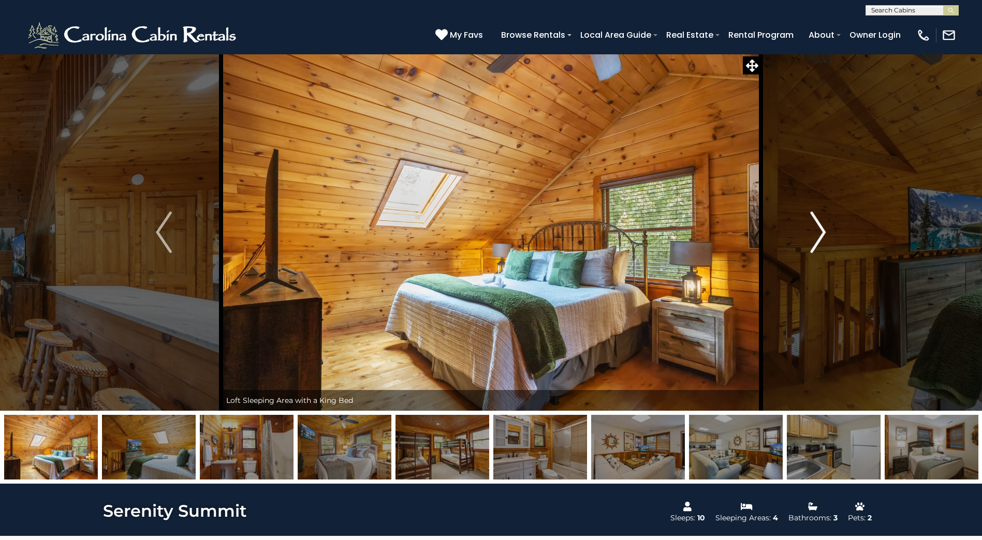
click at [823, 231] on img "Next" at bounding box center [818, 232] width 16 height 41
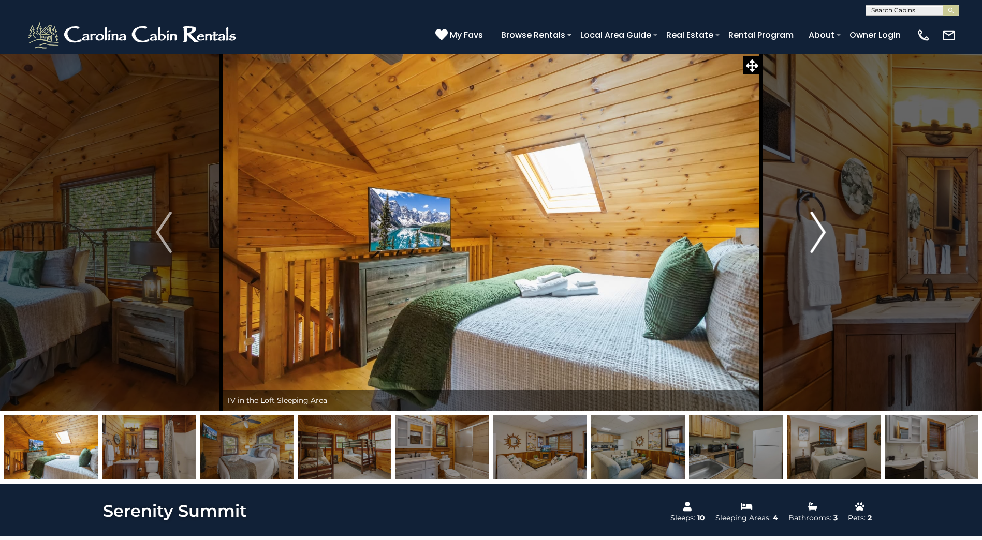
click at [823, 231] on img "Next" at bounding box center [818, 232] width 16 height 41
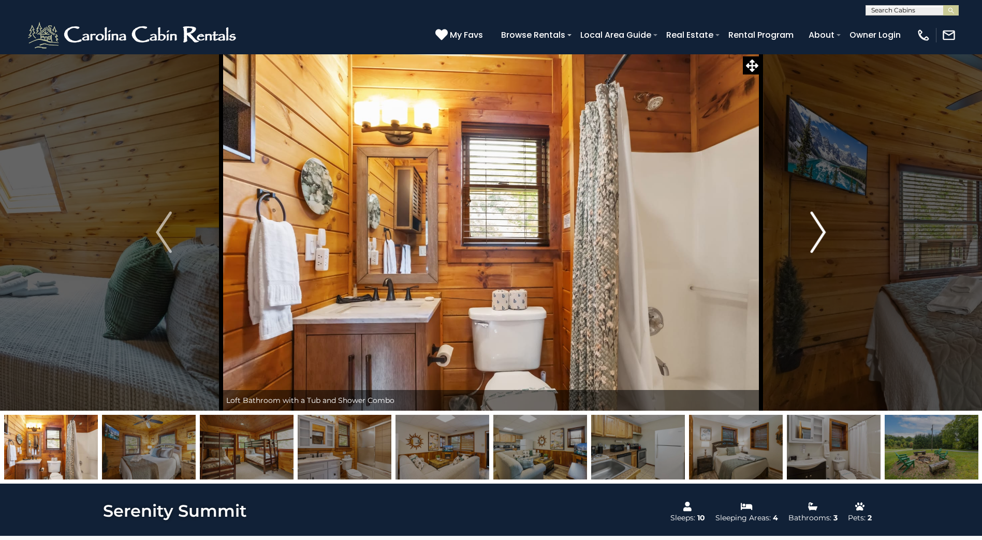
click at [823, 231] on img "Next" at bounding box center [818, 232] width 16 height 41
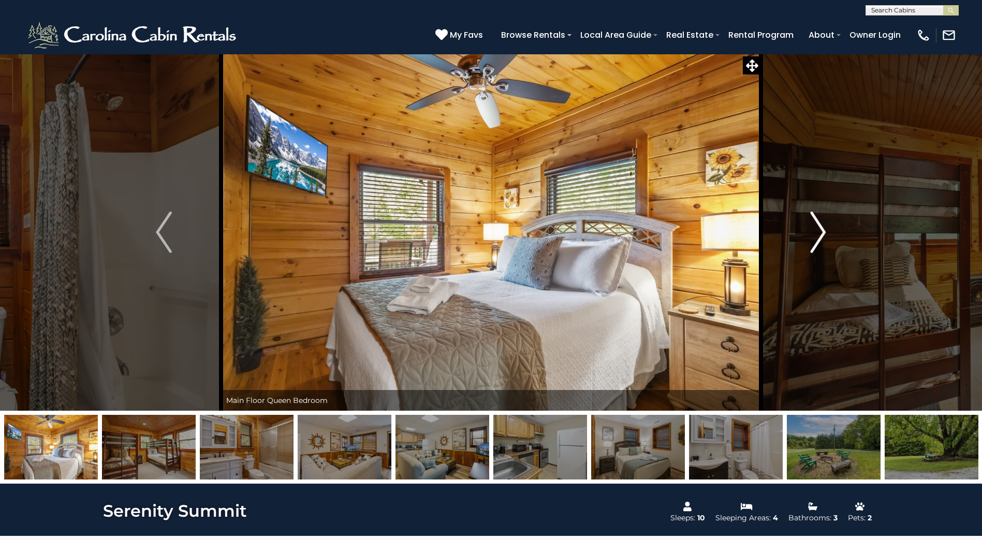
click at [823, 231] on img "Next" at bounding box center [818, 232] width 16 height 41
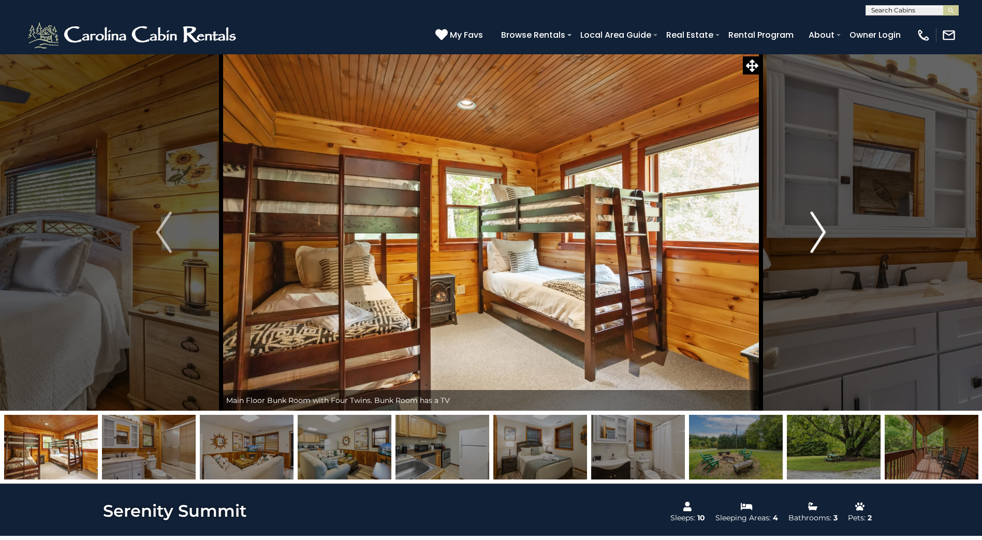
click at [823, 231] on img "Next" at bounding box center [818, 232] width 16 height 41
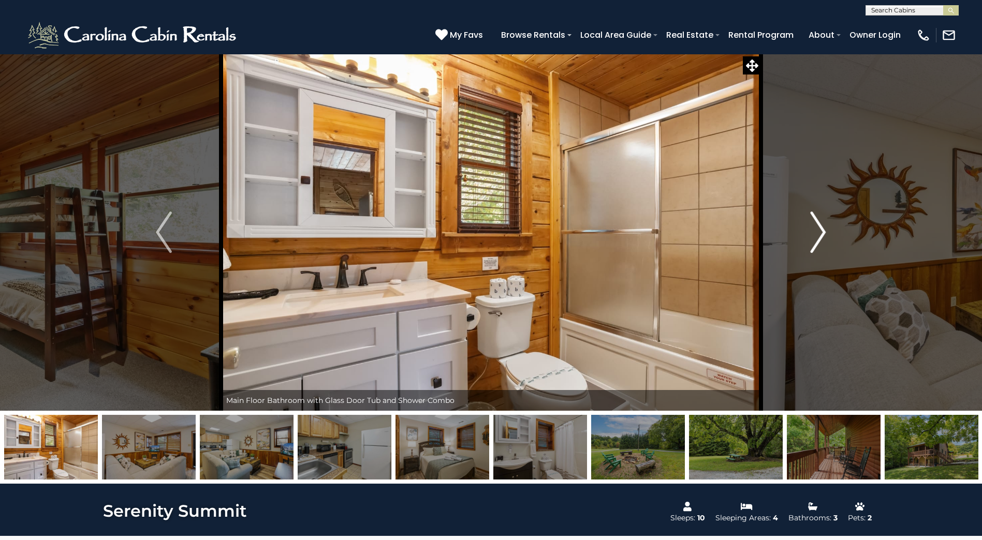
click at [826, 230] on button "Next" at bounding box center [818, 232] width 114 height 357
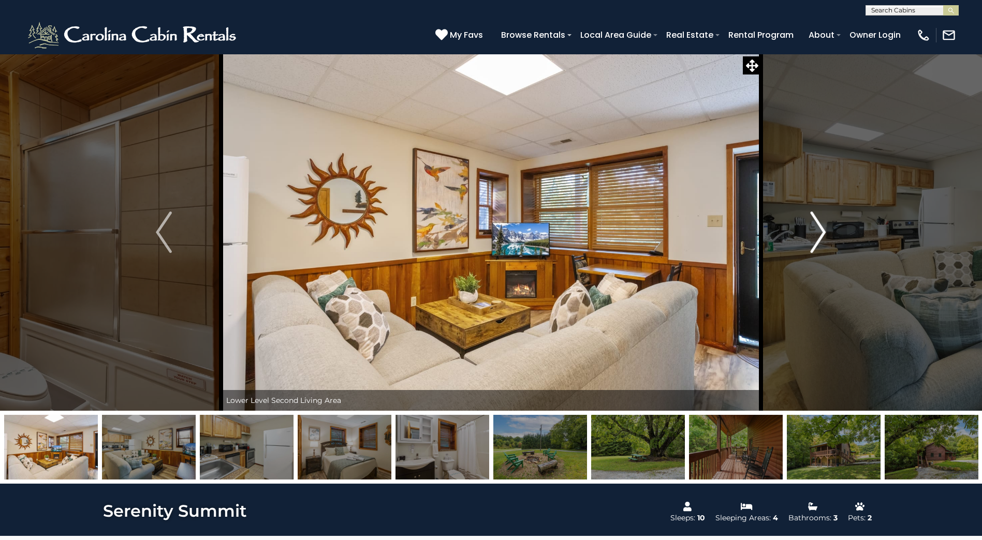
click at [825, 232] on img "Next" at bounding box center [818, 232] width 16 height 41
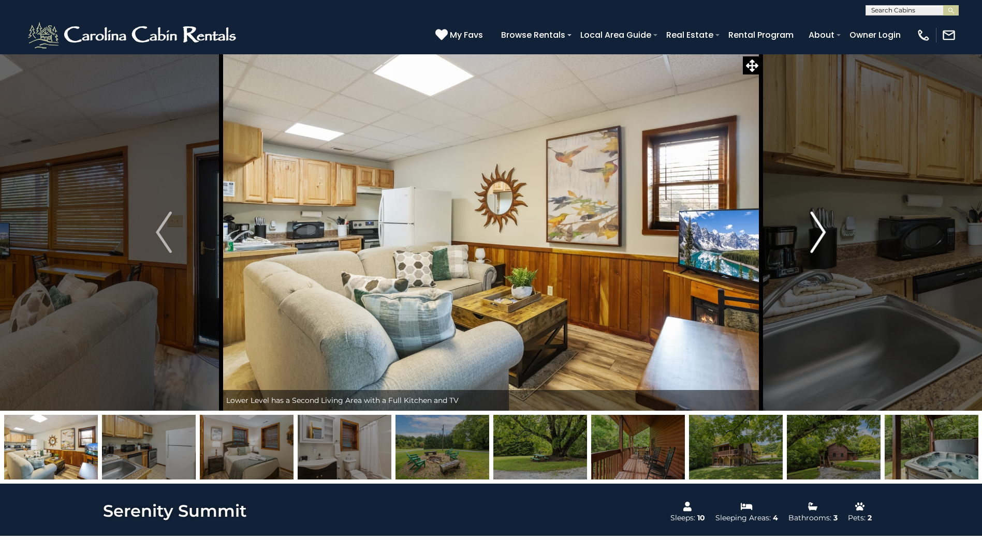
click at [823, 231] on img "Next" at bounding box center [818, 232] width 16 height 41
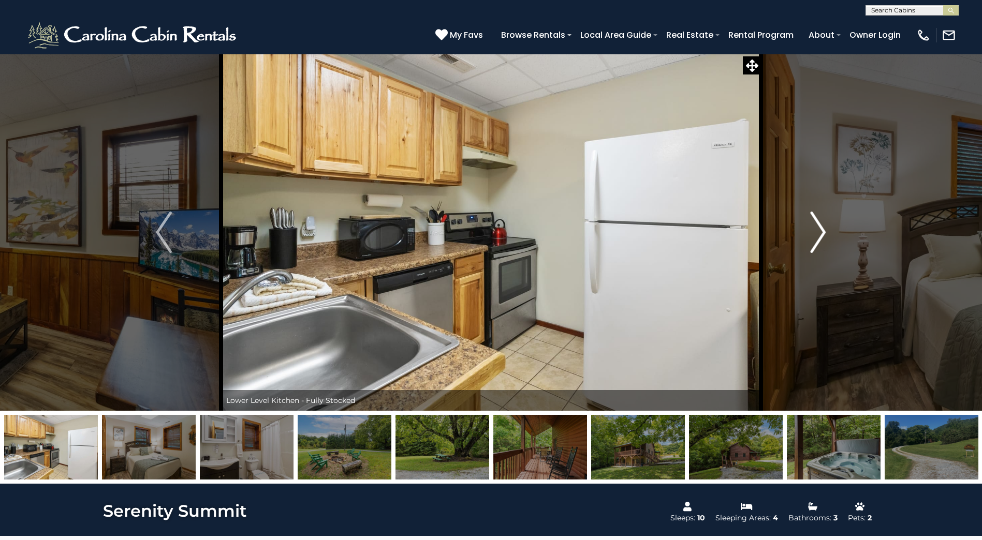
click at [823, 234] on img "Next" at bounding box center [818, 232] width 16 height 41
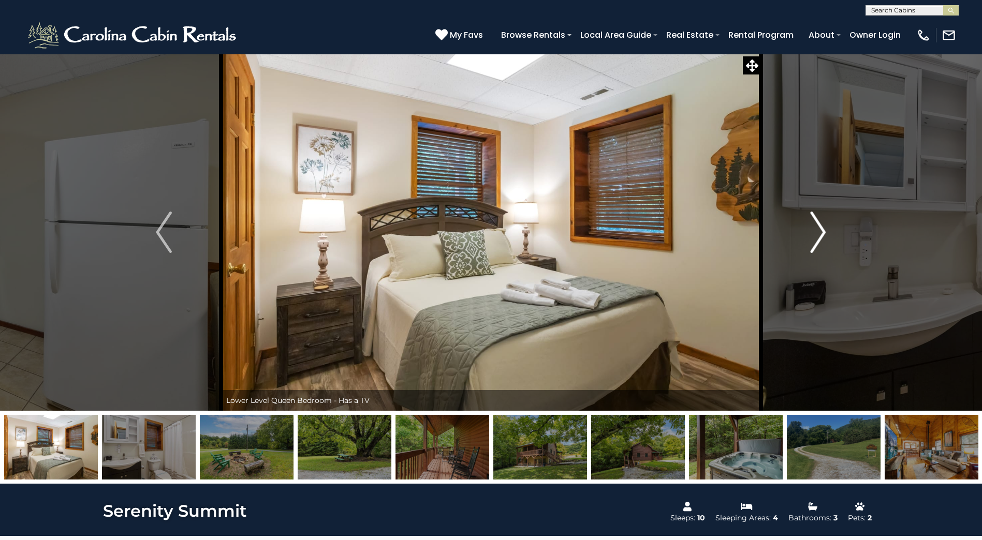
click at [823, 234] on img "Next" at bounding box center [818, 232] width 16 height 41
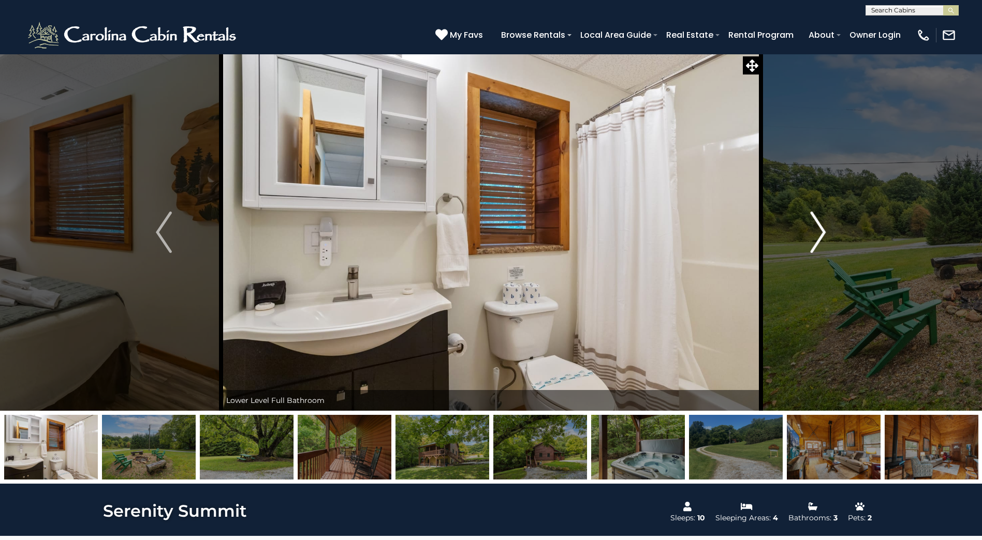
click at [823, 234] on img "Next" at bounding box center [818, 232] width 16 height 41
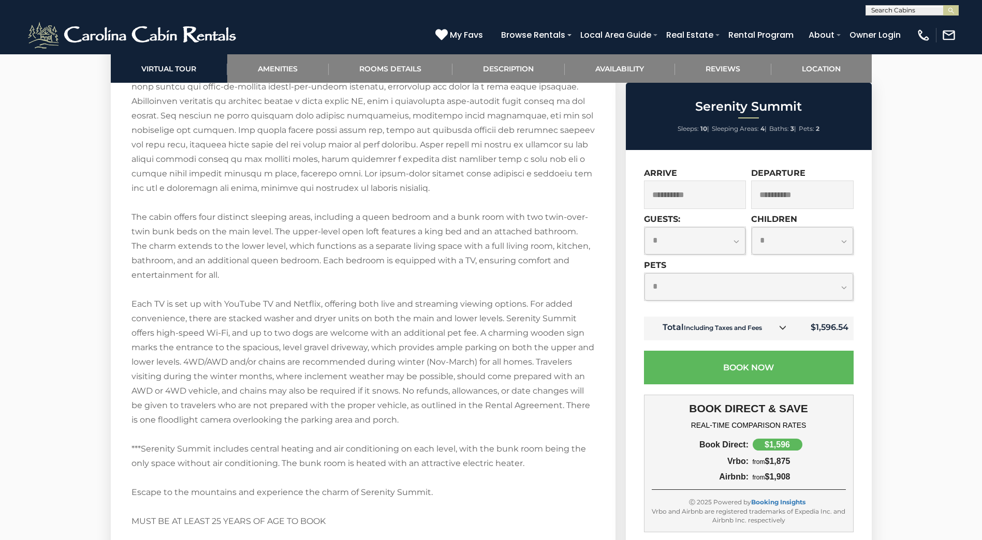
scroll to position [1759, 0]
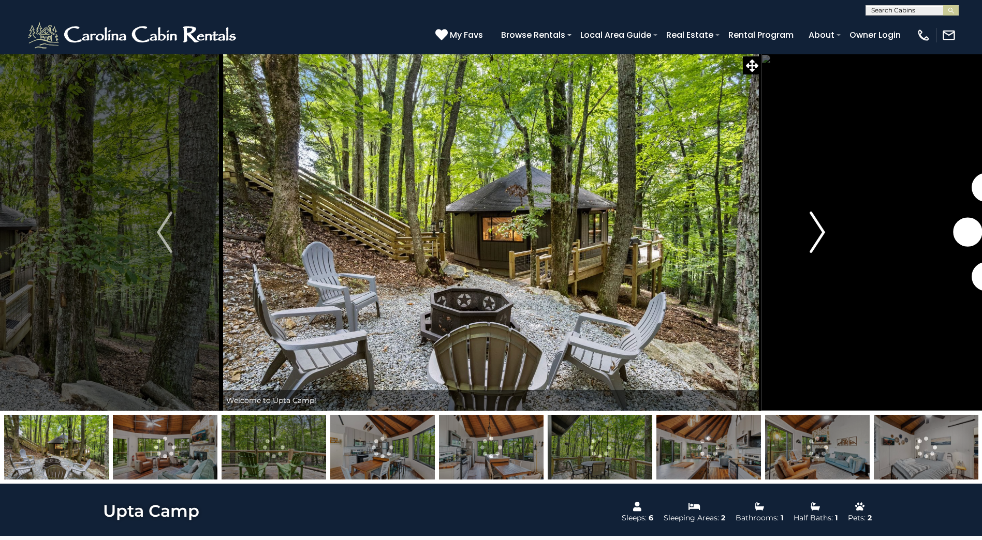
click at [821, 230] on img "Next" at bounding box center [817, 232] width 16 height 41
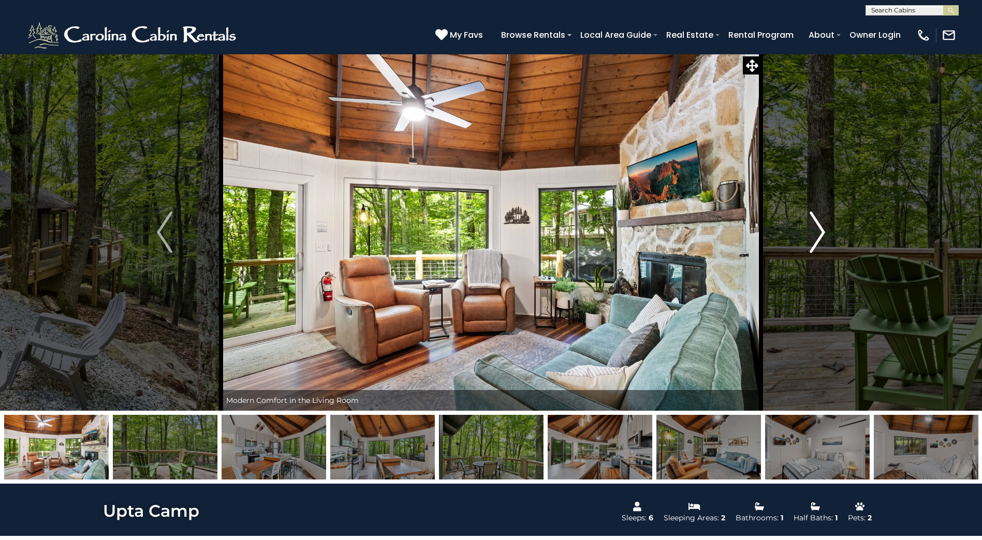
click at [822, 230] on img "Next" at bounding box center [817, 232] width 16 height 41
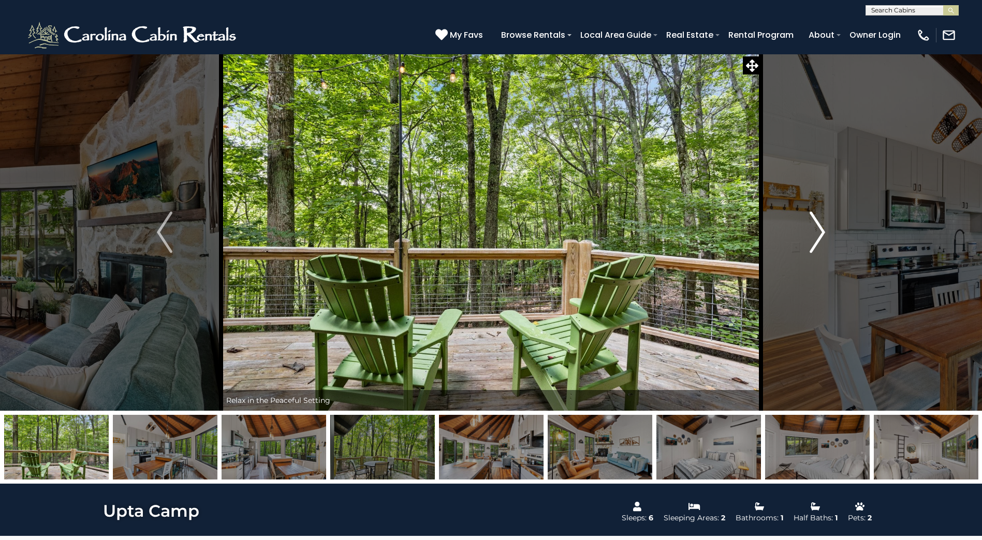
click at [822, 230] on img "Next" at bounding box center [817, 232] width 16 height 41
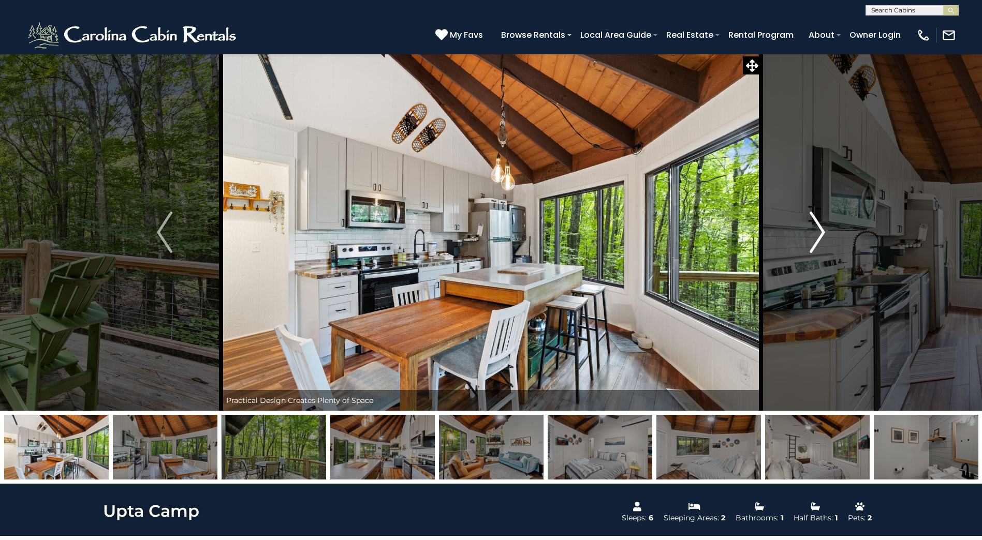
click at [822, 230] on img "Next" at bounding box center [817, 232] width 16 height 41
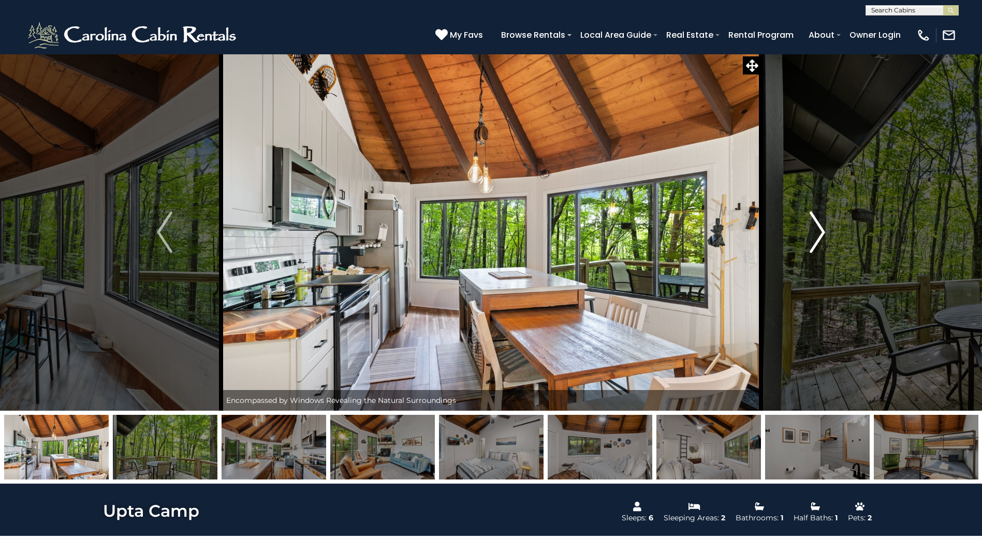
click at [822, 230] on img "Next" at bounding box center [817, 232] width 16 height 41
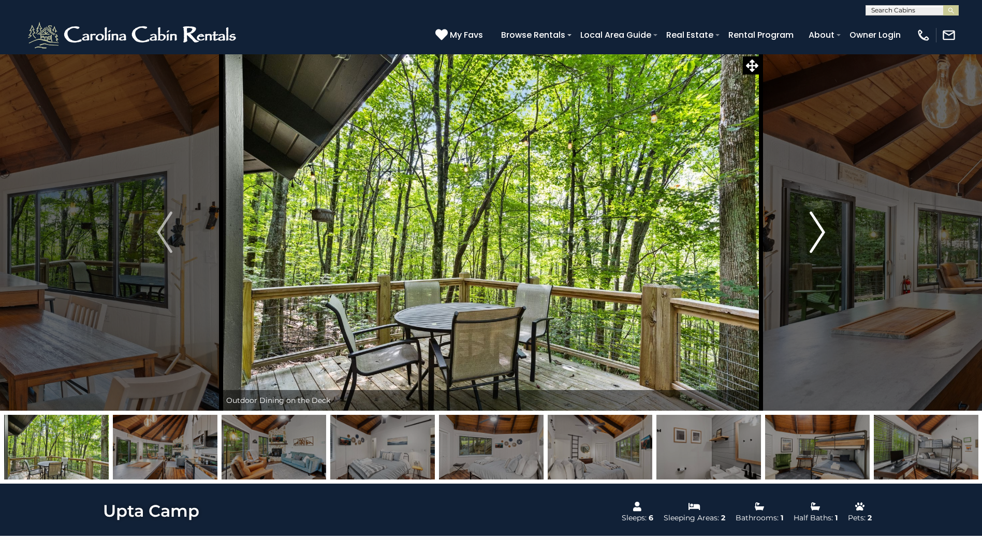
click at [822, 230] on img "Next" at bounding box center [817, 232] width 16 height 41
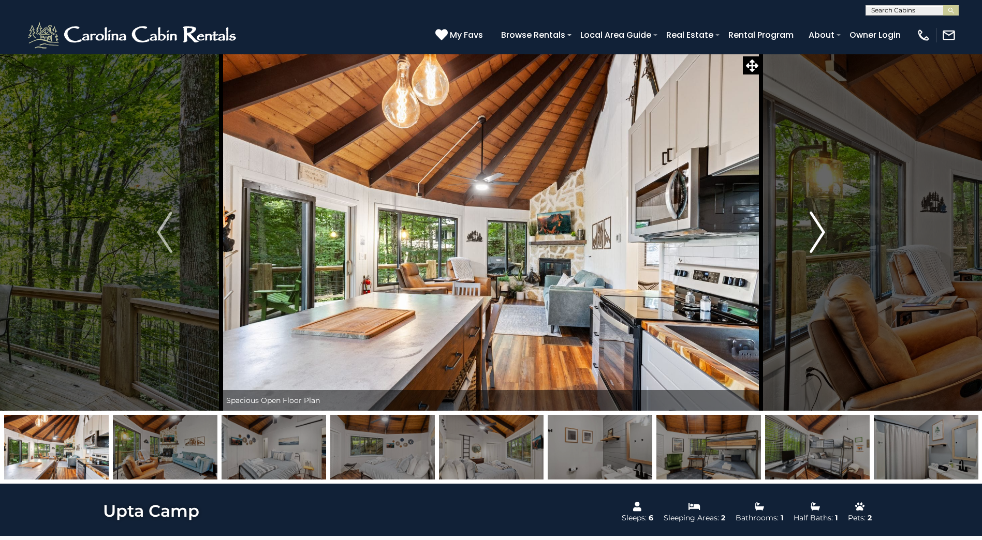
click at [822, 230] on img "Next" at bounding box center [817, 232] width 16 height 41
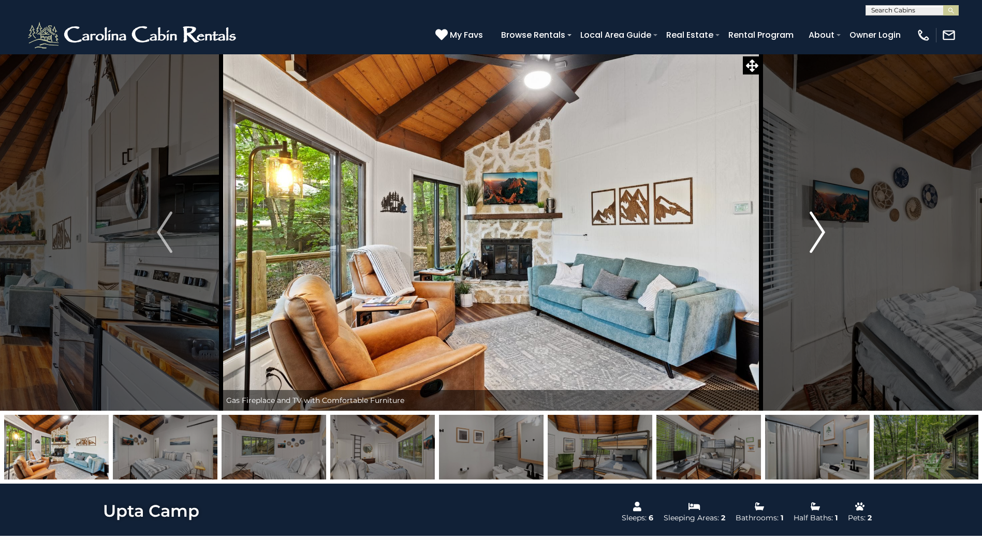
click at [822, 230] on img "Next" at bounding box center [817, 232] width 16 height 41
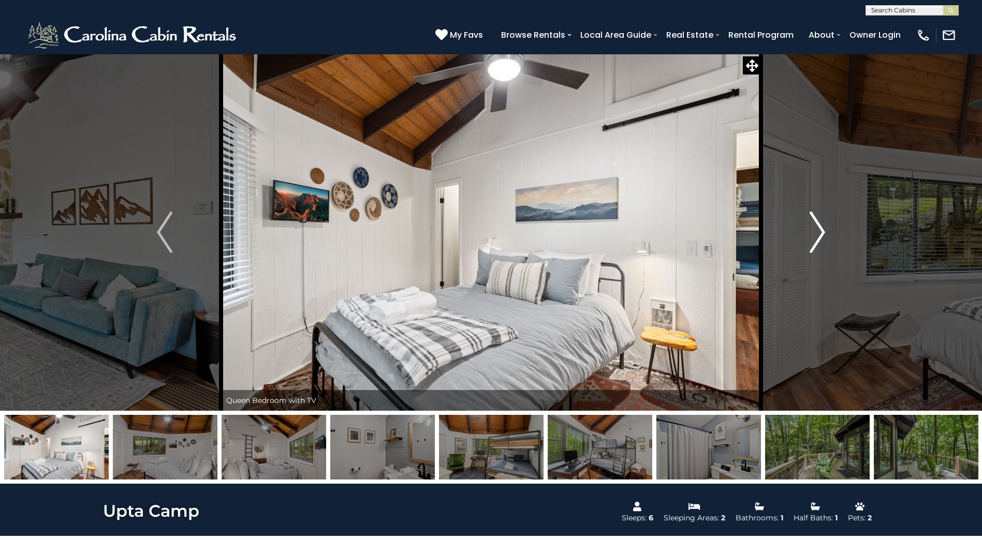
click at [822, 230] on img "Next" at bounding box center [817, 232] width 16 height 41
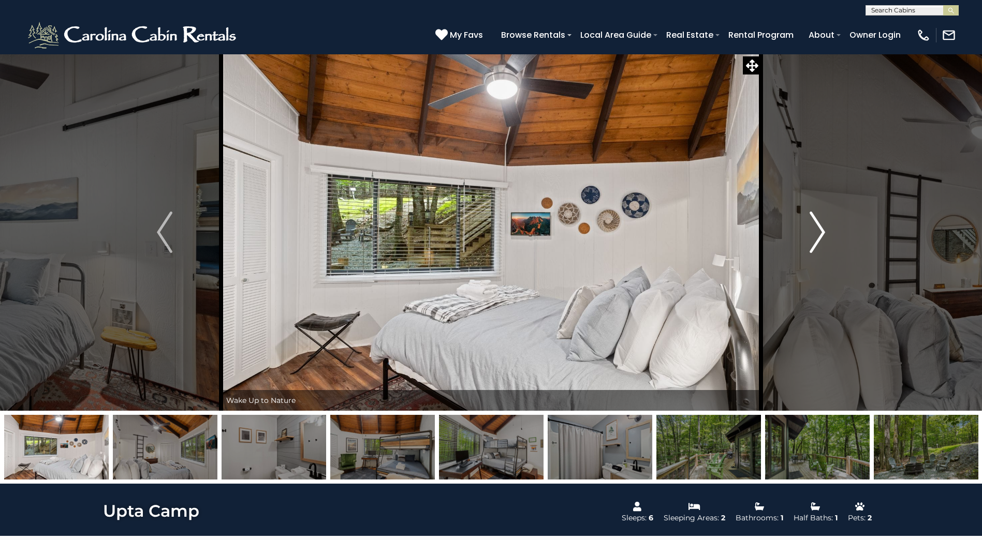
click at [822, 230] on img "Next" at bounding box center [817, 232] width 16 height 41
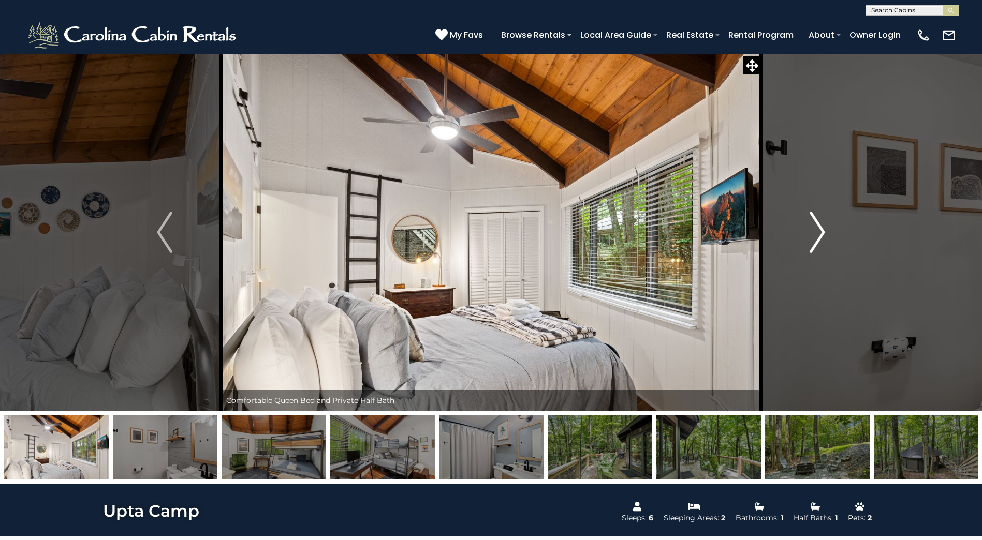
click at [822, 230] on img "Next" at bounding box center [817, 232] width 16 height 41
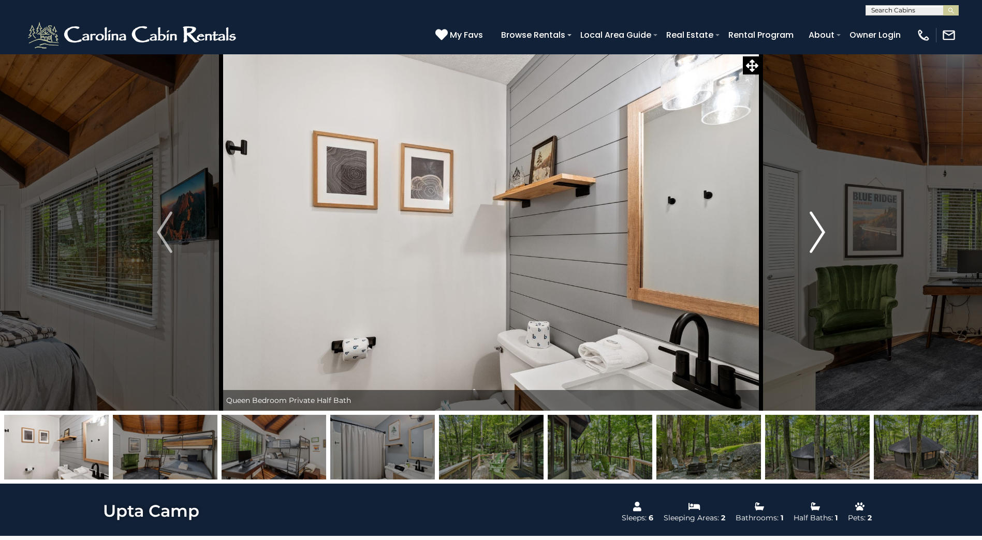
click at [822, 230] on img "Next" at bounding box center [817, 232] width 16 height 41
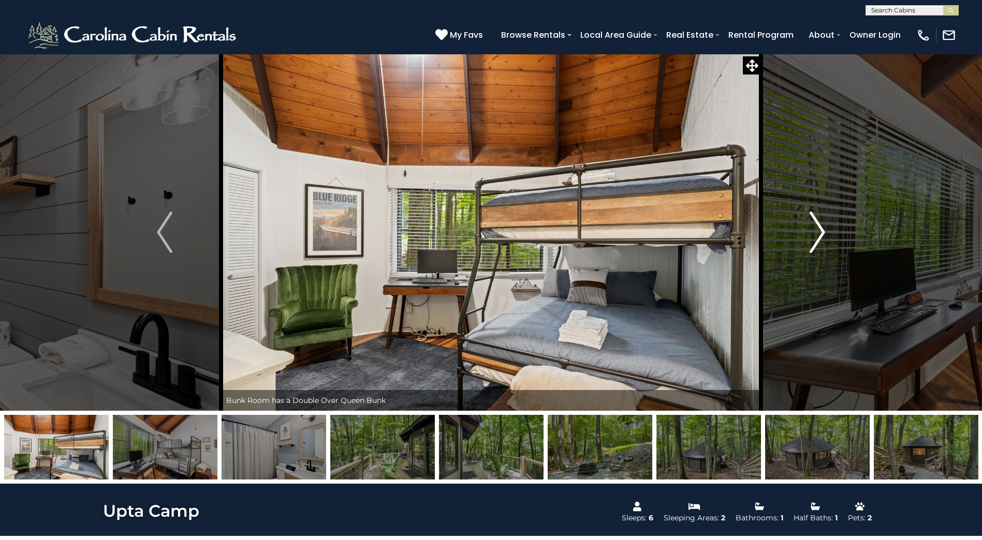
click at [822, 230] on img "Next" at bounding box center [817, 232] width 16 height 41
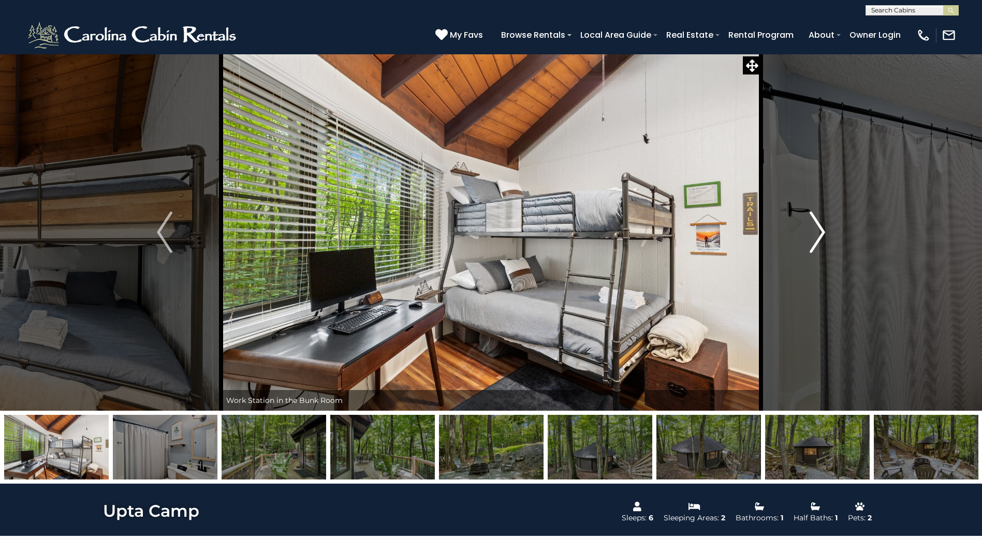
click at [822, 230] on img "Next" at bounding box center [817, 232] width 16 height 41
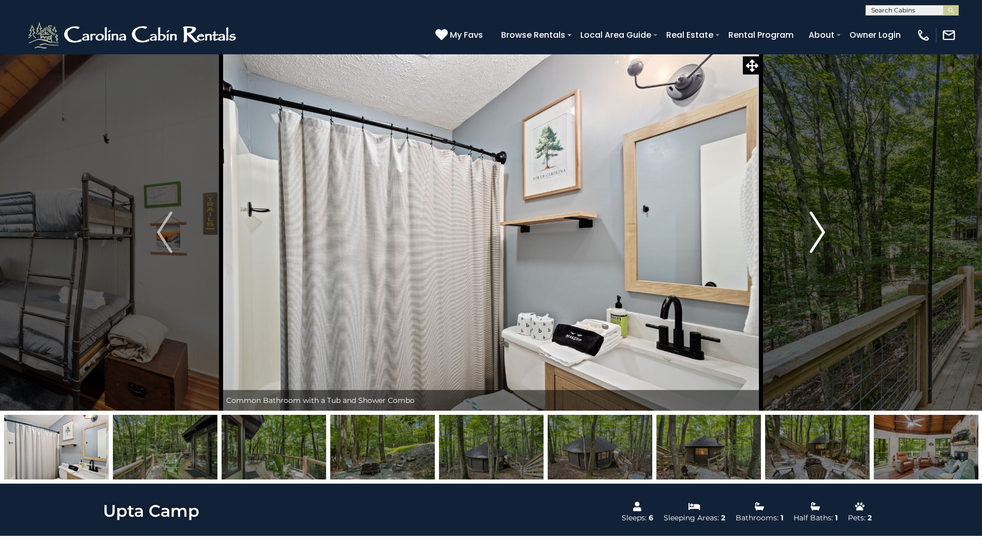
click at [822, 230] on img "Next" at bounding box center [817, 232] width 16 height 41
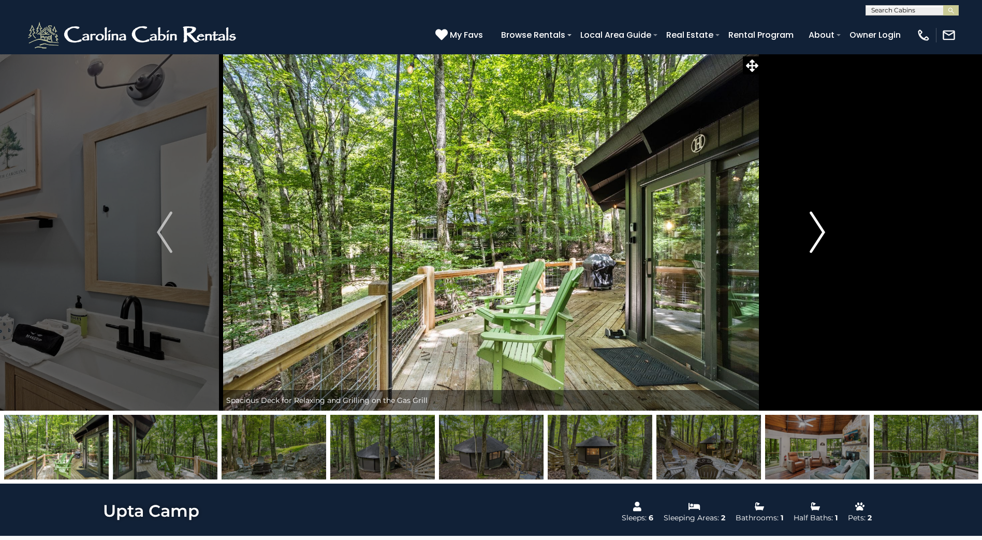
click at [822, 230] on img "Next" at bounding box center [817, 232] width 16 height 41
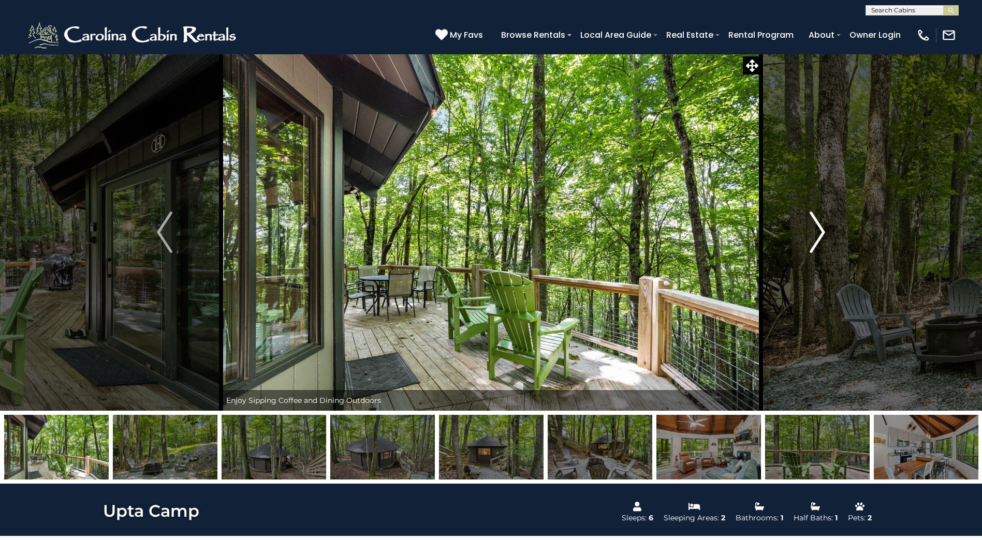
click at [822, 230] on img "Next" at bounding box center [817, 232] width 16 height 41
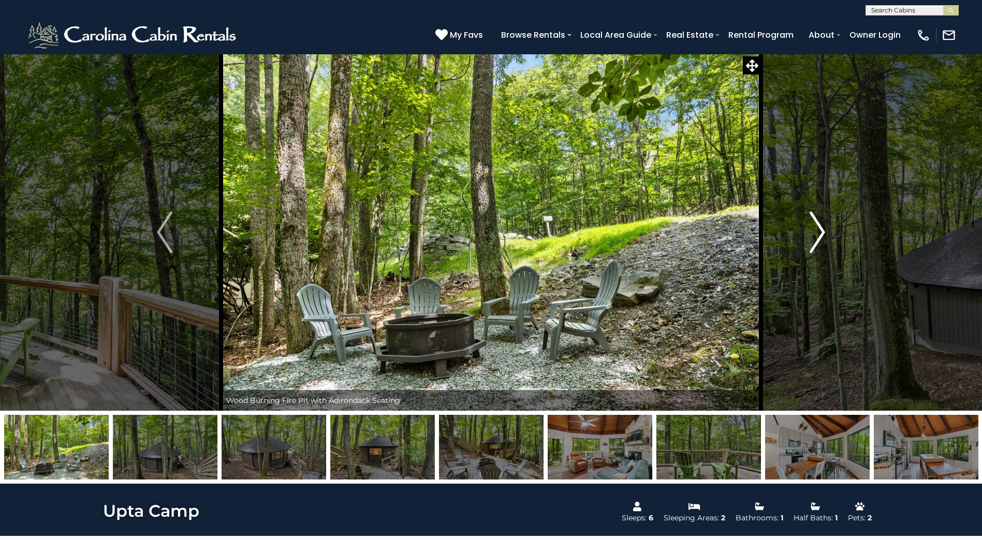
click at [822, 230] on img "Next" at bounding box center [817, 232] width 16 height 41
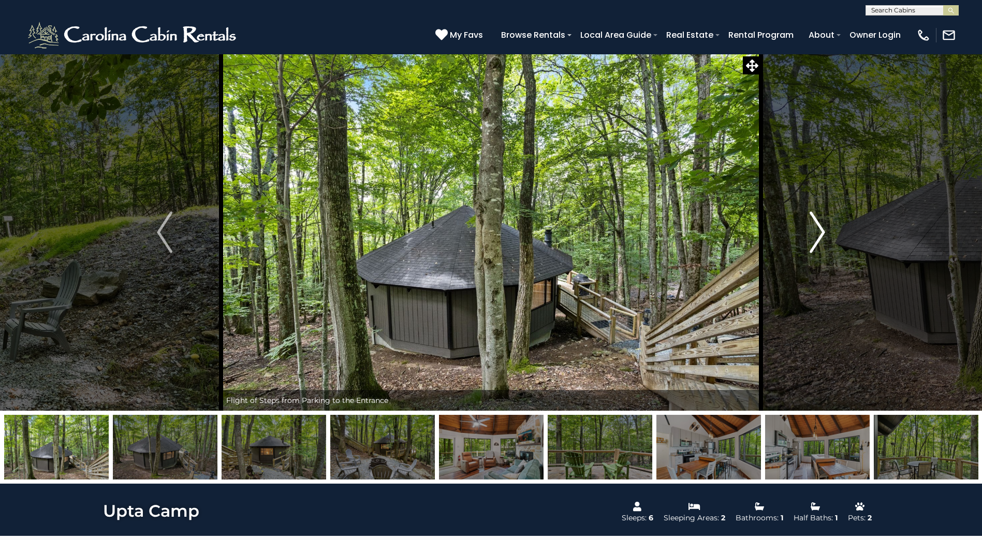
click at [822, 230] on img "Next" at bounding box center [817, 232] width 16 height 41
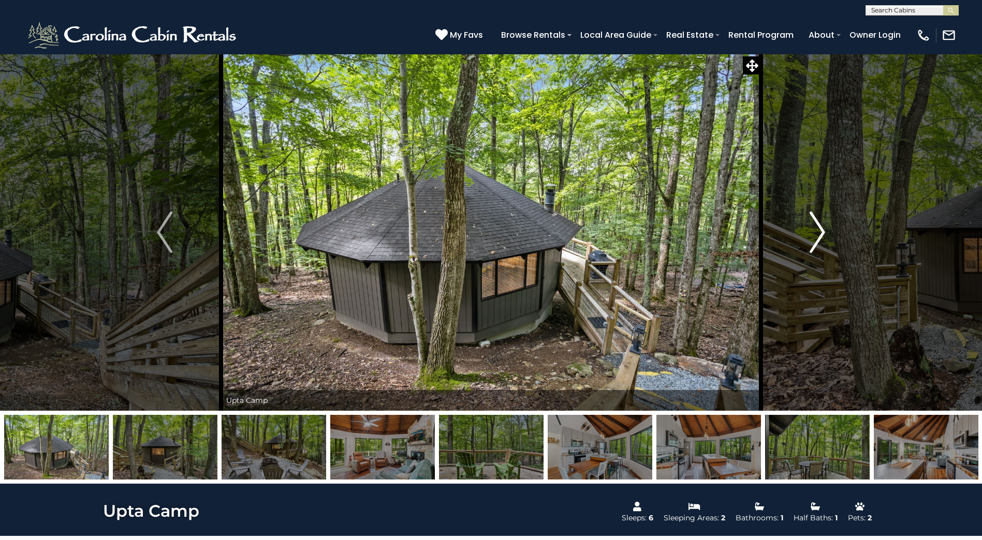
click at [821, 230] on img "Next" at bounding box center [817, 232] width 16 height 41
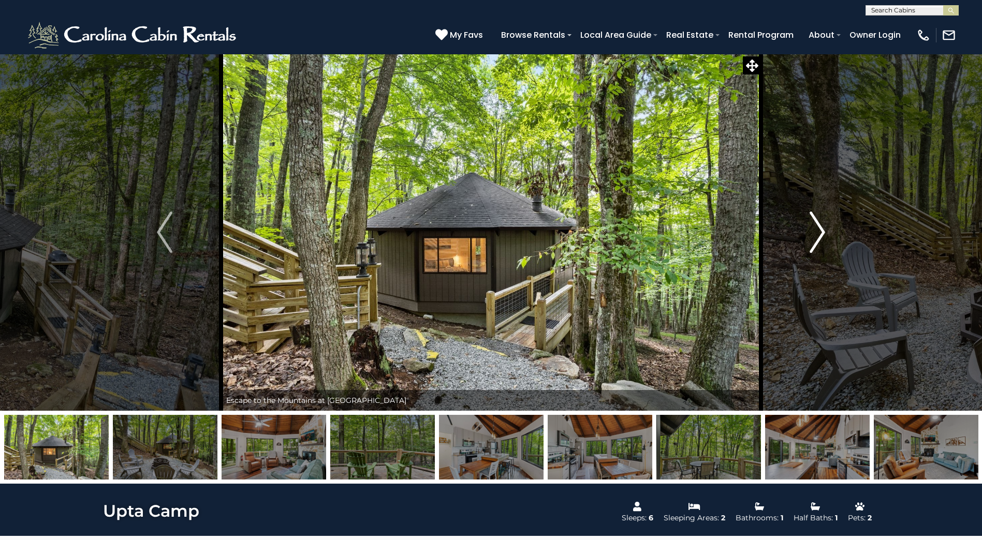
click at [817, 230] on img "Next" at bounding box center [817, 232] width 16 height 41
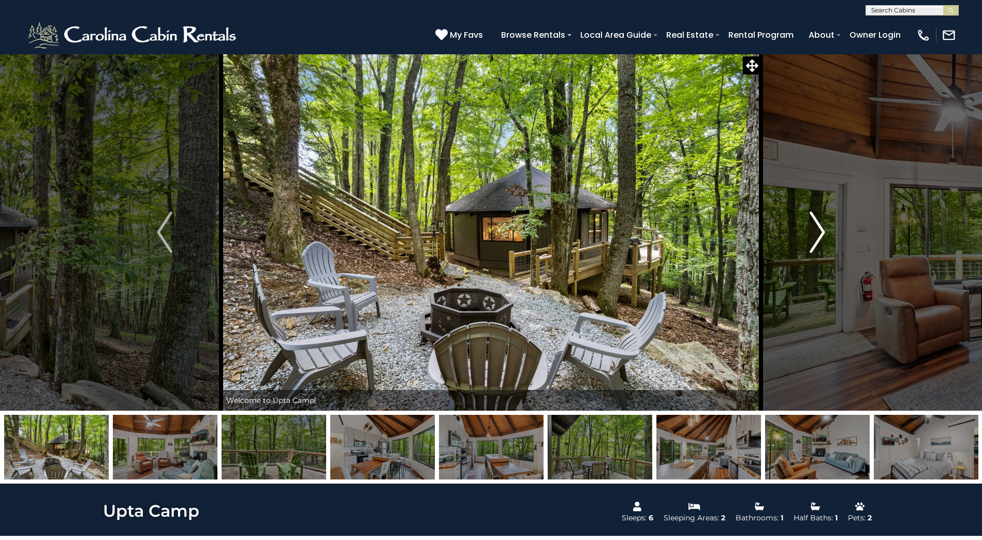
click at [817, 230] on img "Next" at bounding box center [817, 232] width 16 height 41
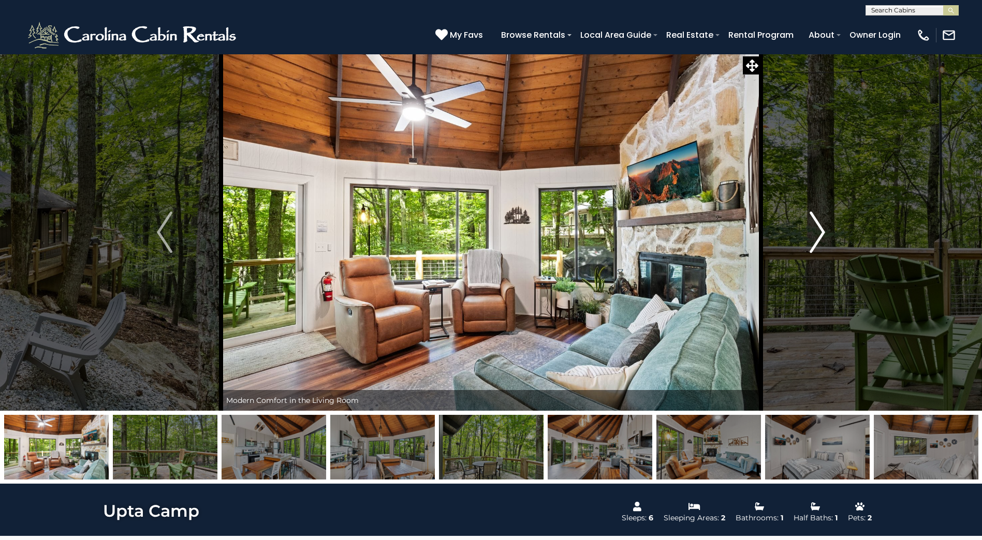
click at [817, 230] on img "Next" at bounding box center [817, 232] width 16 height 41
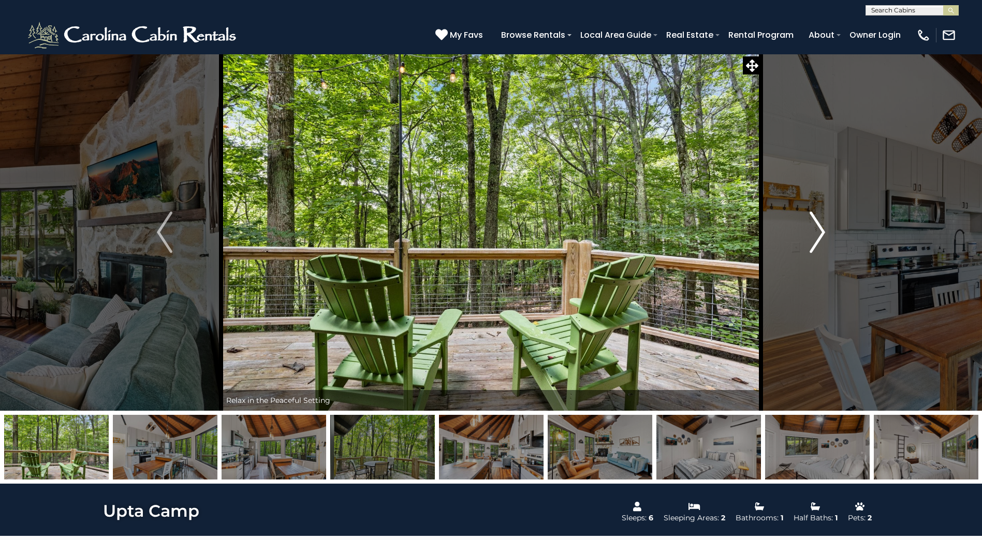
click at [817, 230] on img "Next" at bounding box center [817, 232] width 16 height 41
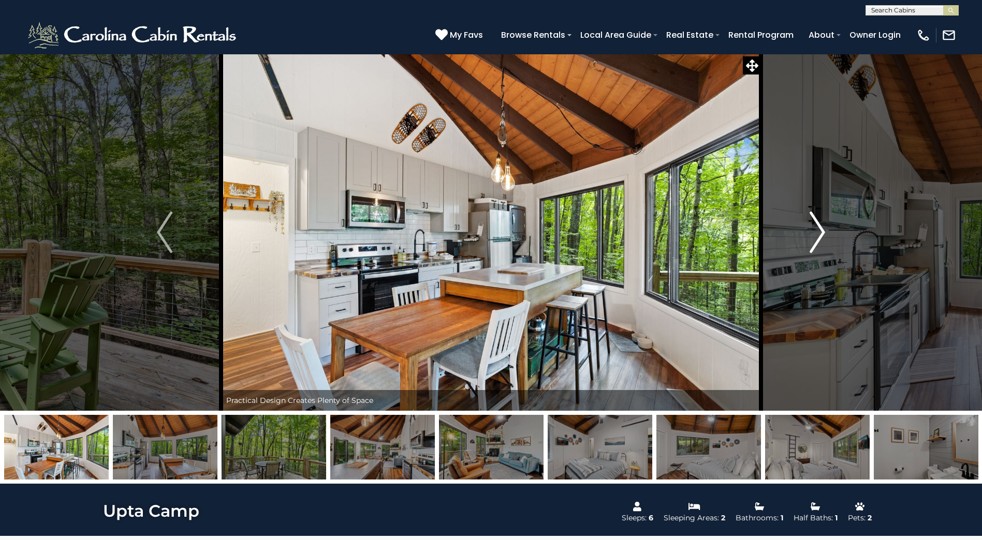
click at [817, 230] on img "Next" at bounding box center [817, 232] width 16 height 41
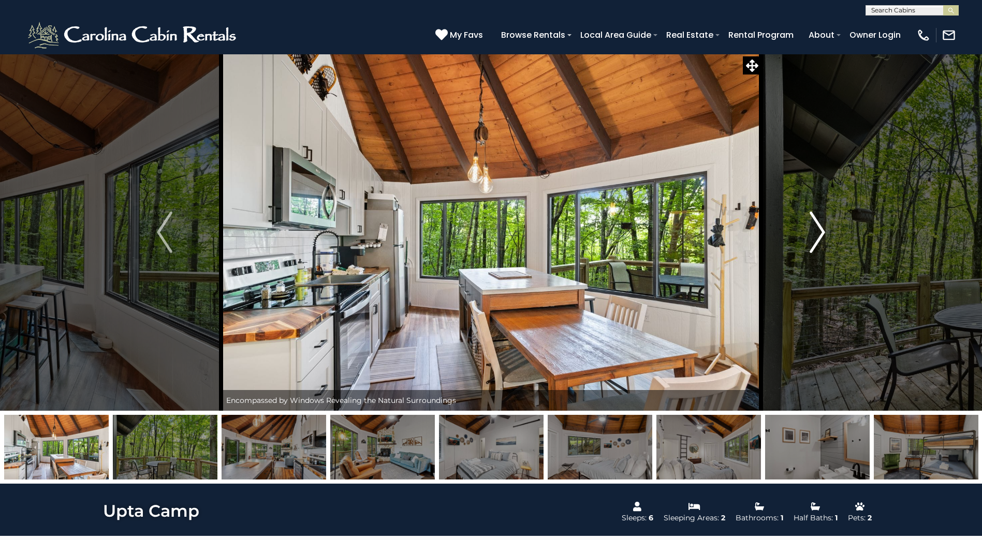
click at [817, 230] on img "Next" at bounding box center [817, 232] width 16 height 41
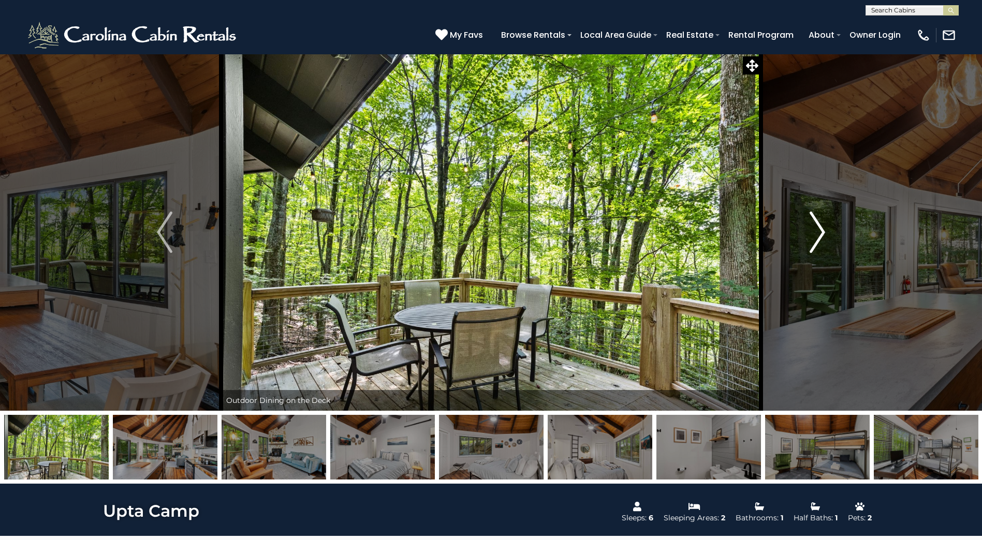
click at [817, 230] on img "Next" at bounding box center [817, 232] width 16 height 41
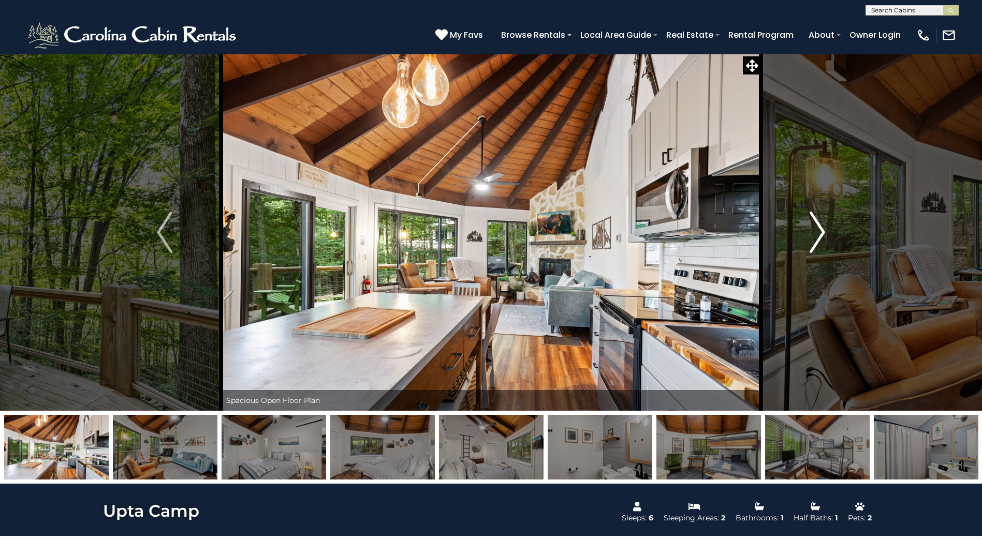
click at [818, 229] on img "Next" at bounding box center [817, 232] width 16 height 41
